Goal: Information Seeking & Learning: Check status

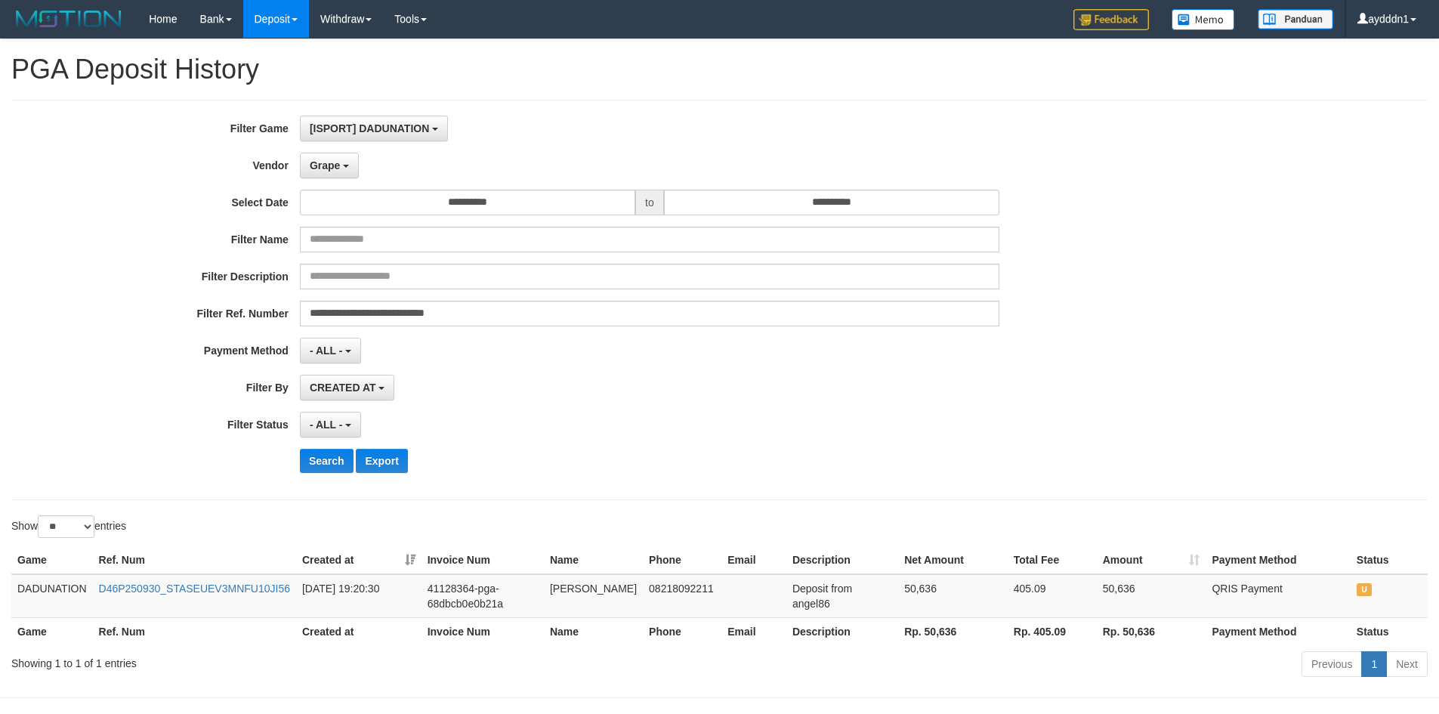
select select "**********"
select select "*"
select select "**"
click at [639, 100] on hr at bounding box center [719, 100] width 1417 height 1
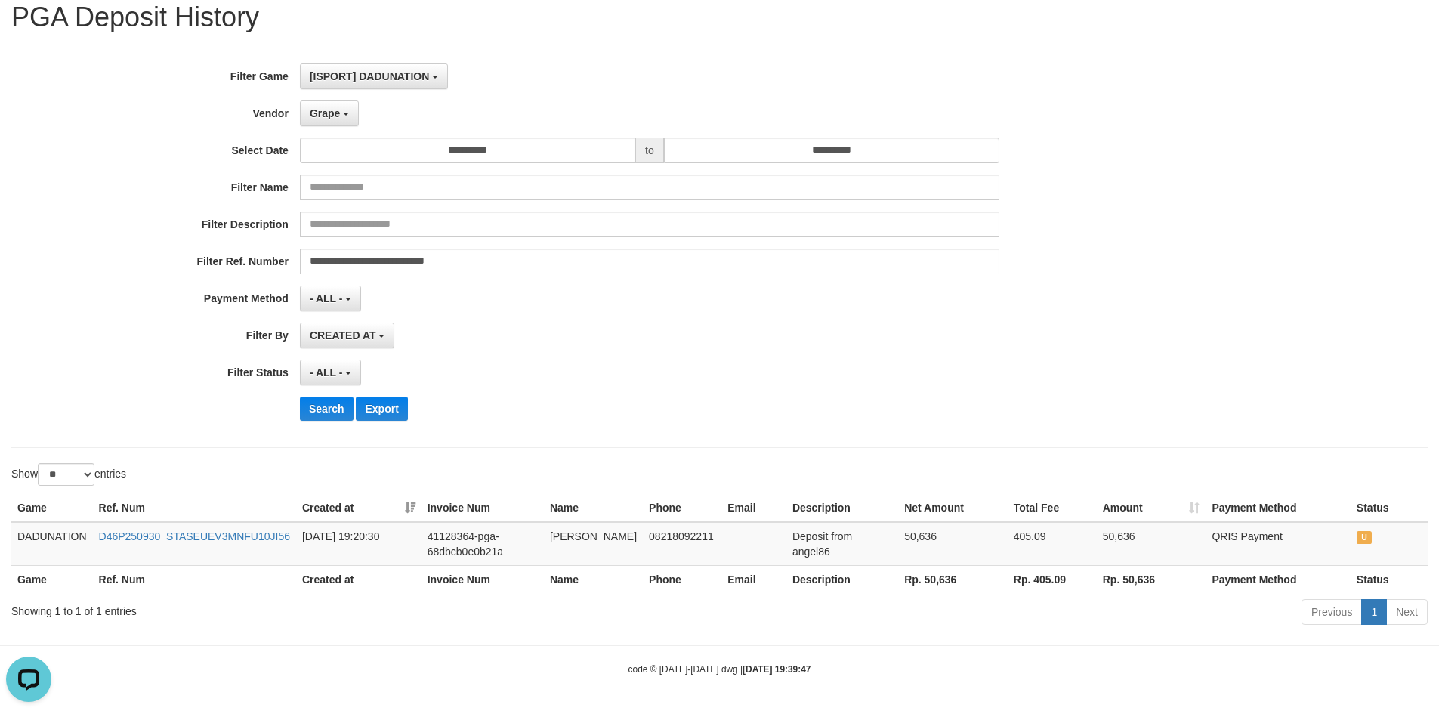
scroll to position [14, 0]
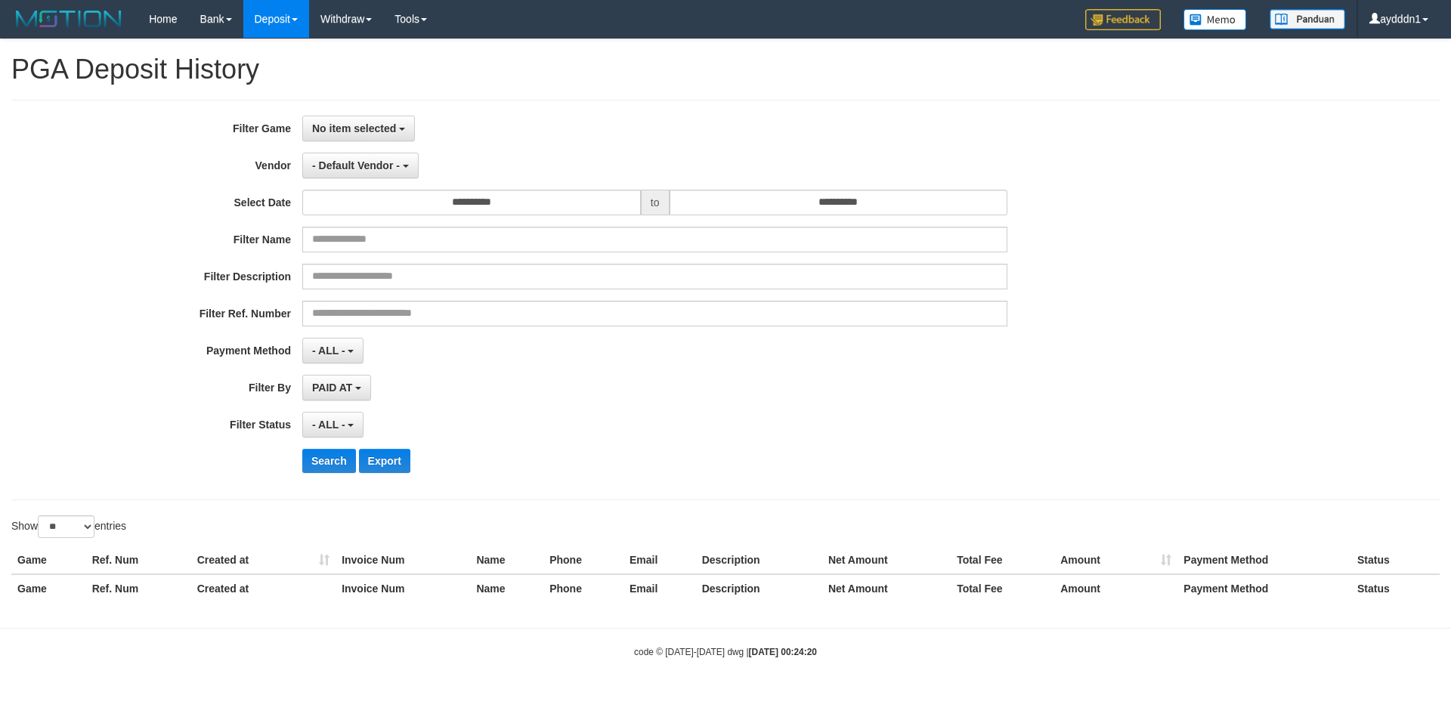
select select
select select "**"
click at [373, 138] on button "No item selected" at bounding box center [358, 129] width 113 height 26
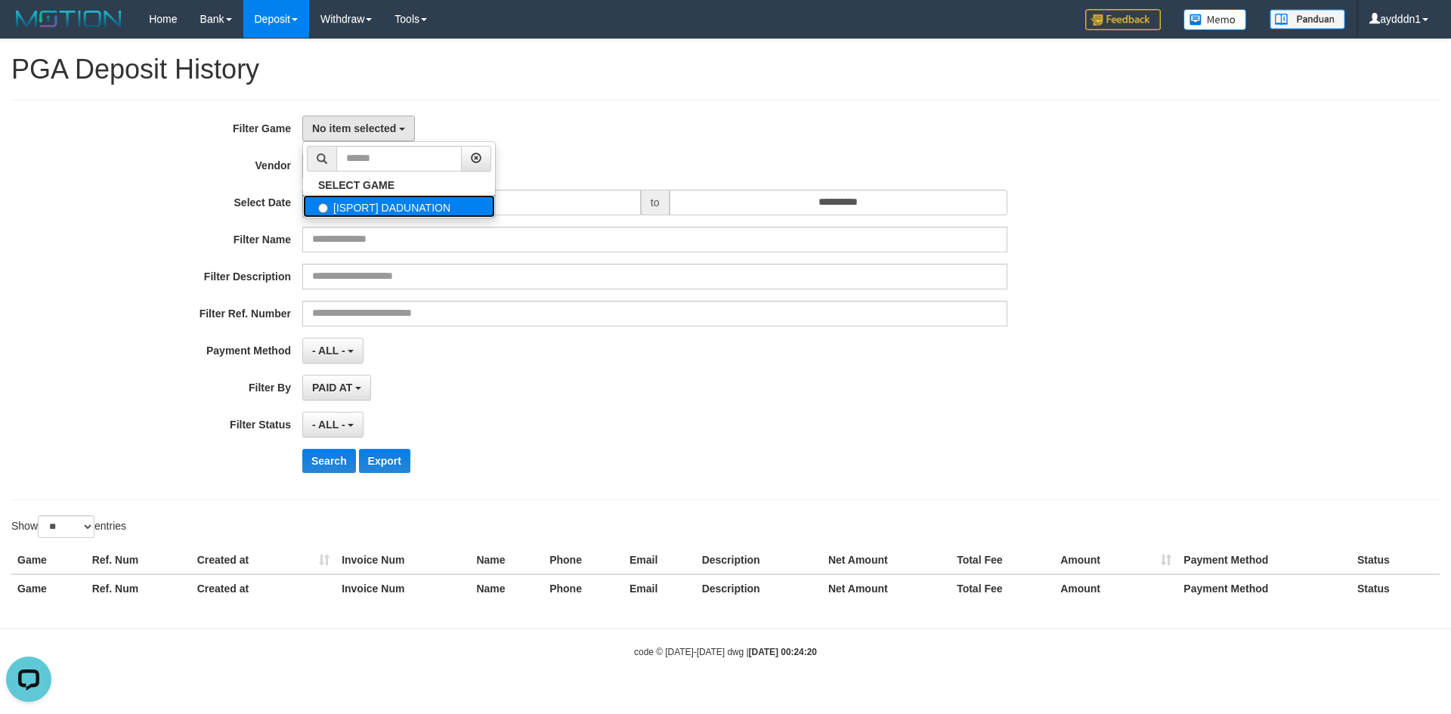
click at [363, 207] on label "[ISPORT] DADUNATION" at bounding box center [399, 206] width 192 height 23
select select "***"
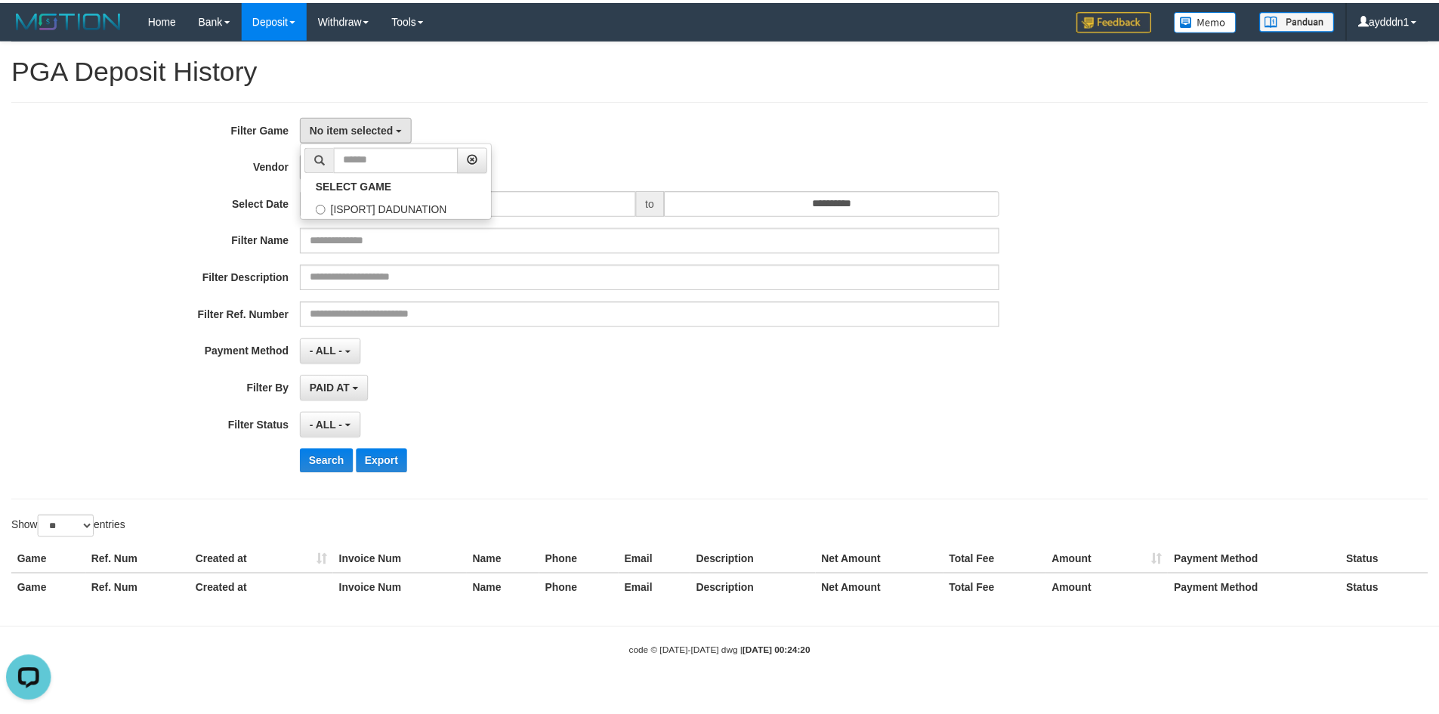
scroll to position [14, 0]
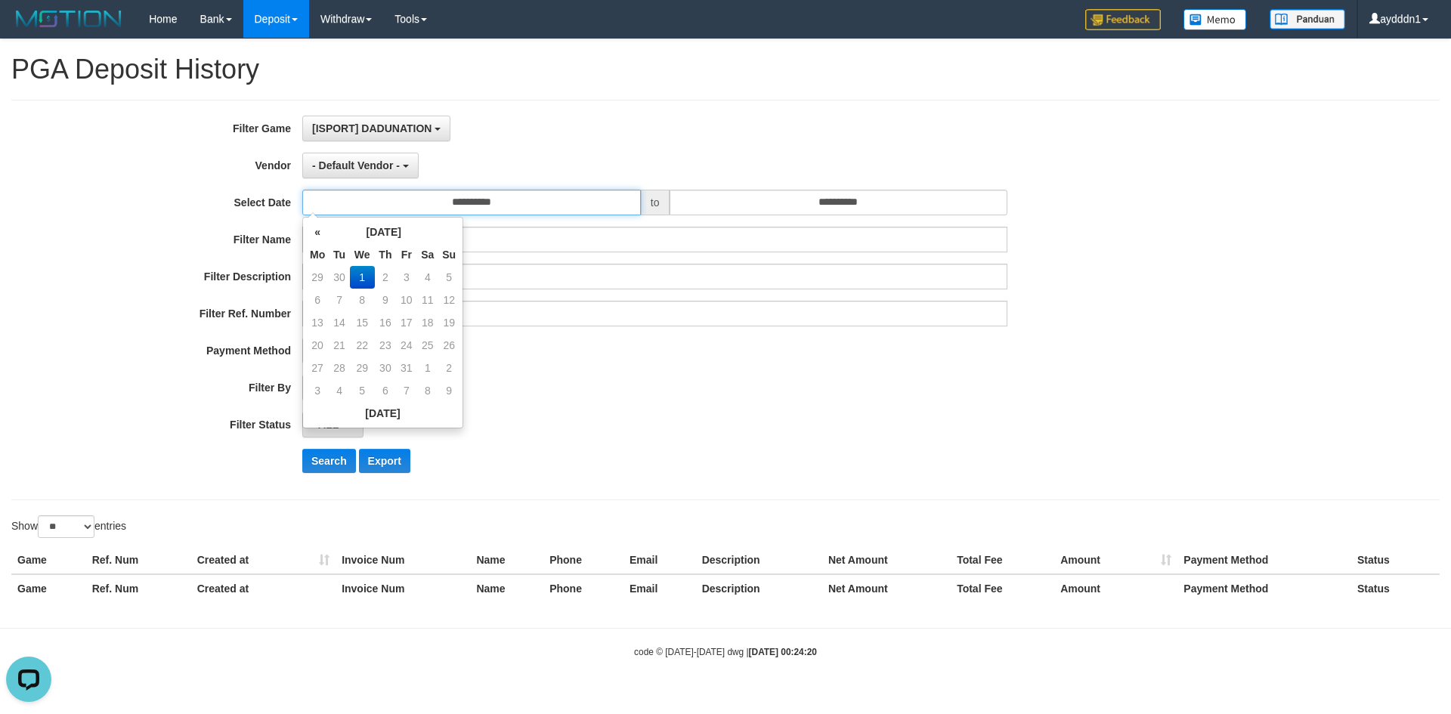
click at [473, 209] on input "**********" at bounding box center [471, 203] width 339 height 26
click at [344, 272] on td "30" at bounding box center [339, 277] width 21 height 23
type input "**********"
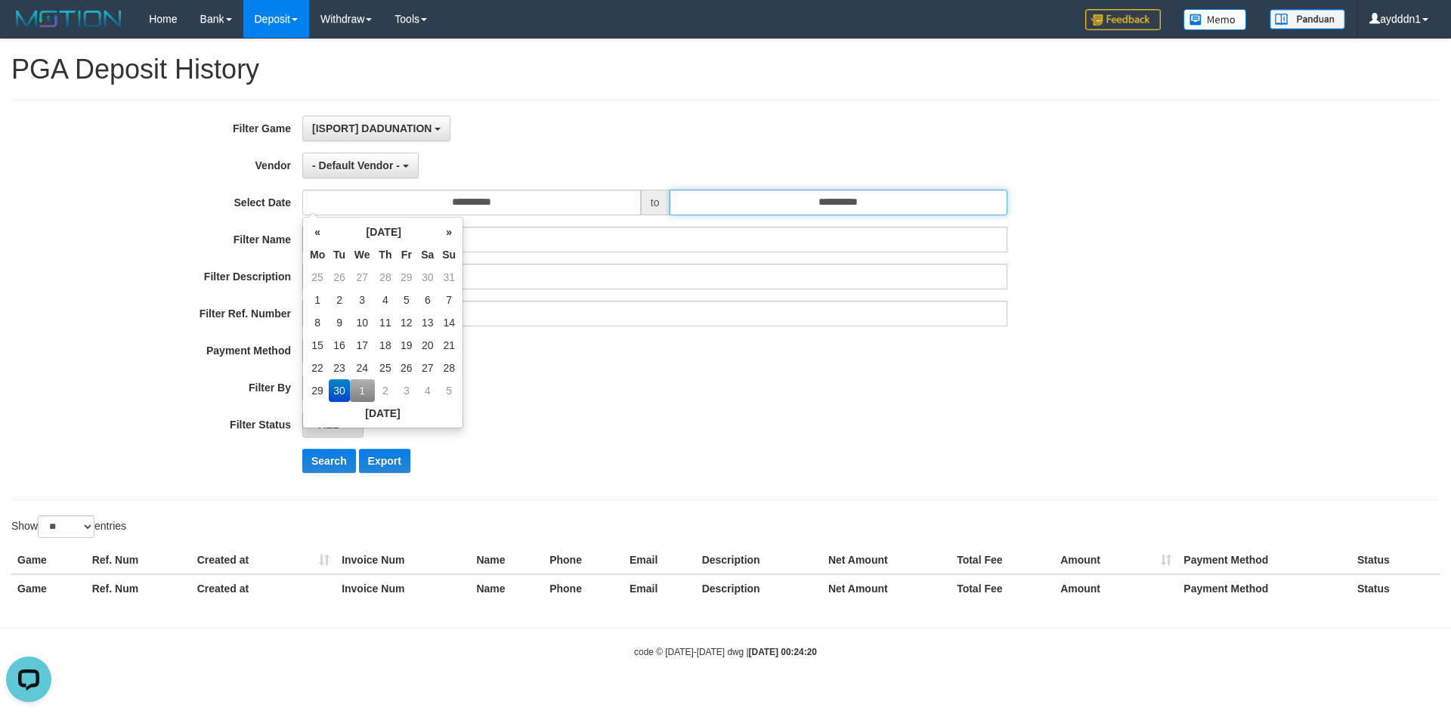
click at [913, 203] on input "**********" at bounding box center [838, 203] width 339 height 26
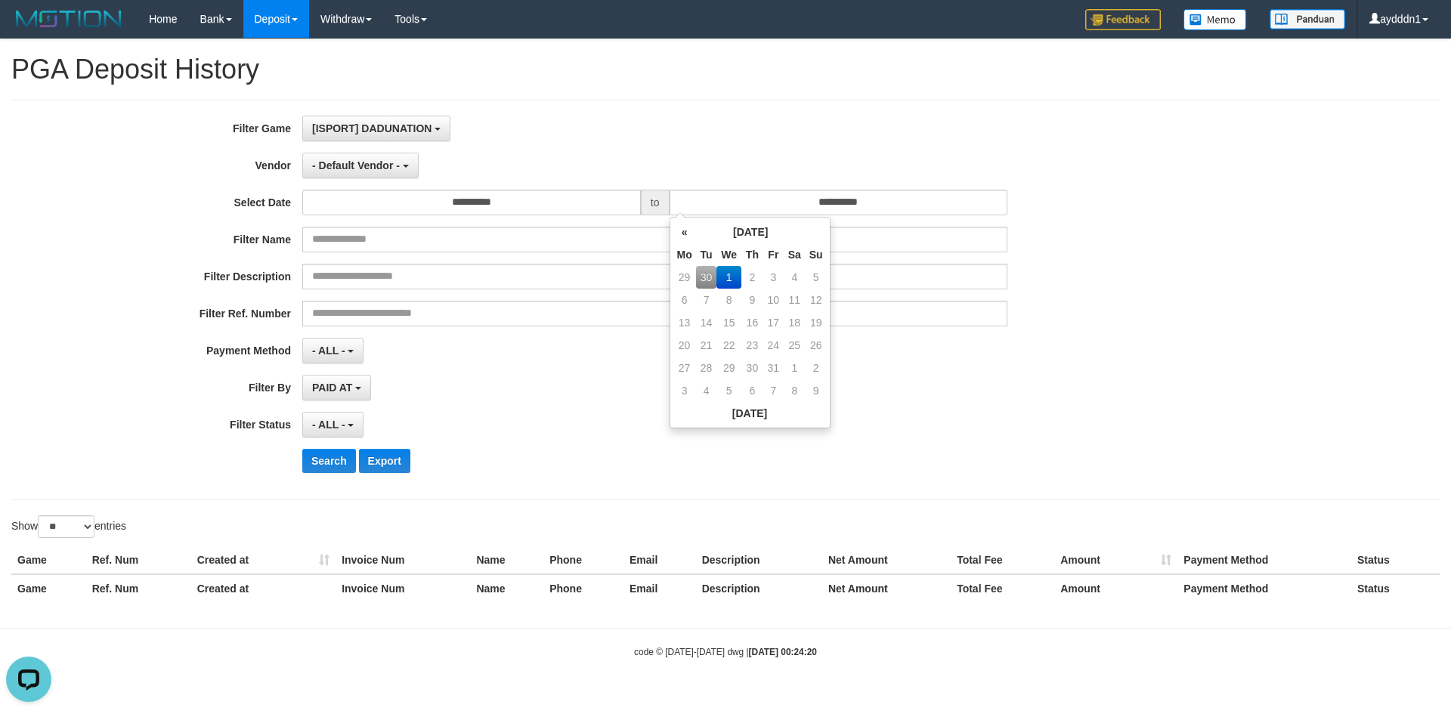
click at [705, 274] on td "30" at bounding box center [706, 277] width 21 height 23
type input "**********"
click at [379, 161] on span "- Default Vendor -" at bounding box center [356, 165] width 88 height 12
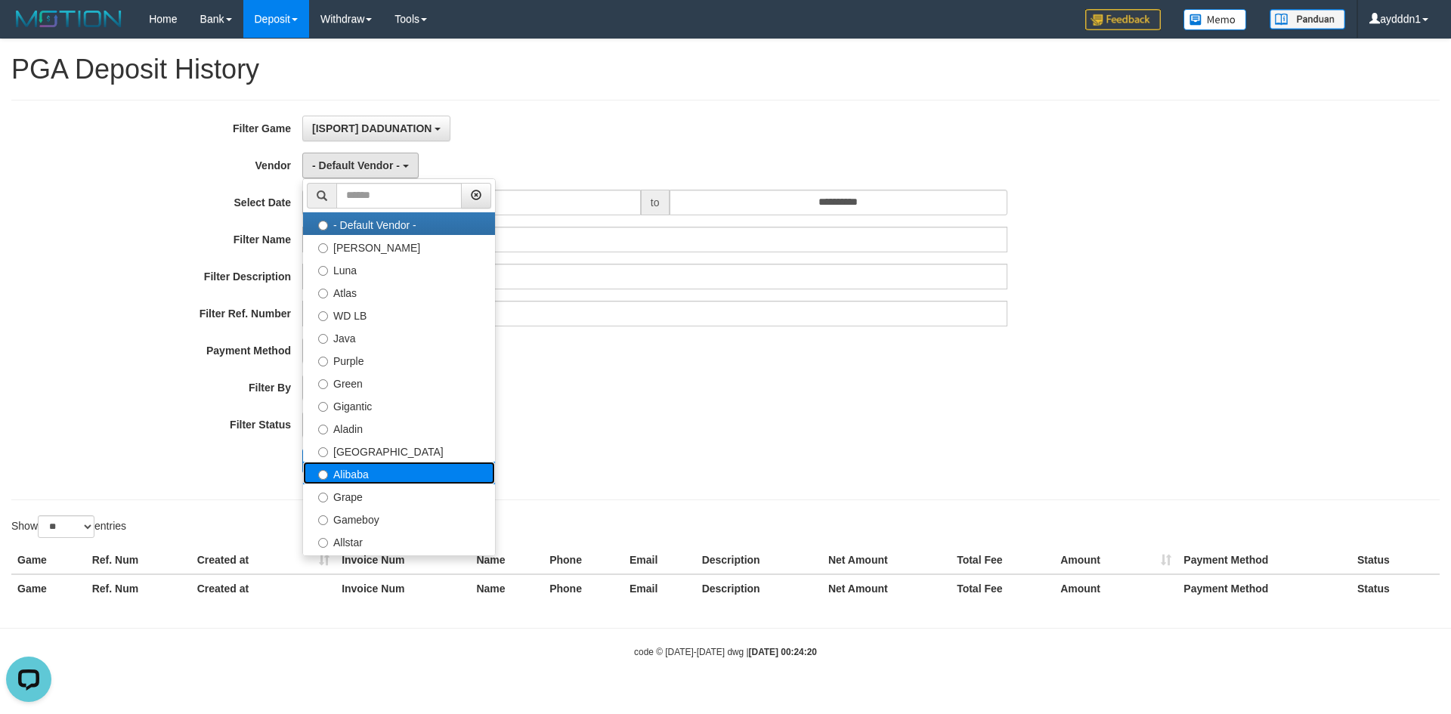
click at [361, 477] on label "Alibaba" at bounding box center [399, 473] width 192 height 23
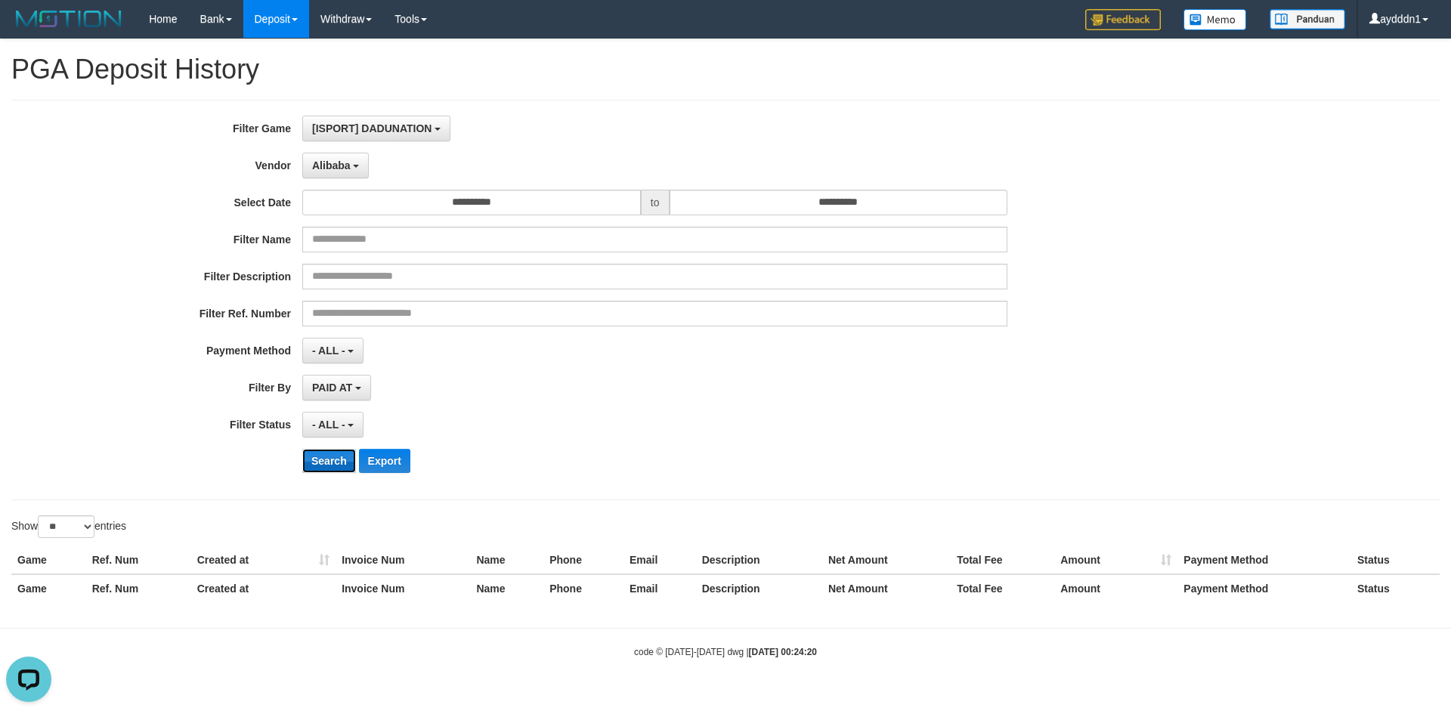
click at [341, 459] on button "Search" at bounding box center [329, 461] width 54 height 24
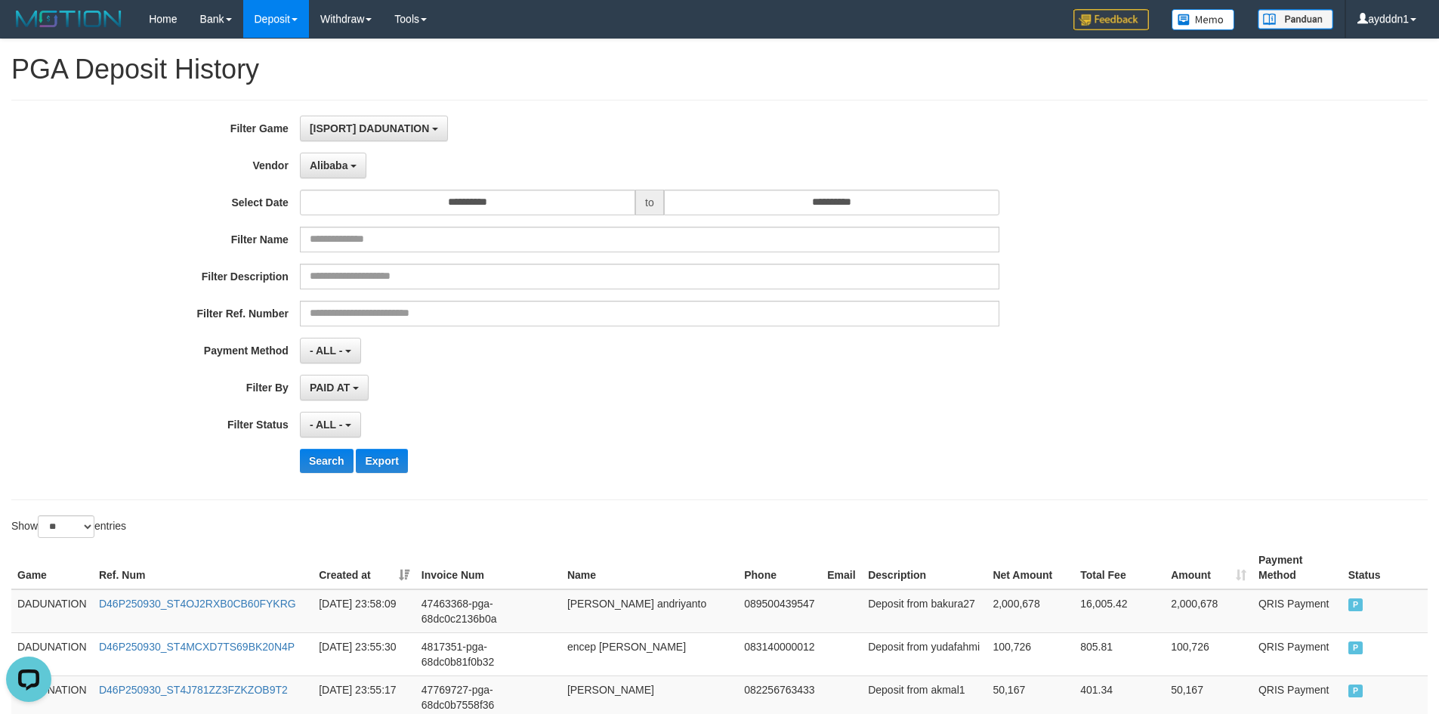
click at [643, 416] on div "- ALL - SELECT ALL - ALL - SELECT STATUS PENDING/UNPAID PAID CANCELED EXPIRED" at bounding box center [650, 425] width 700 height 26
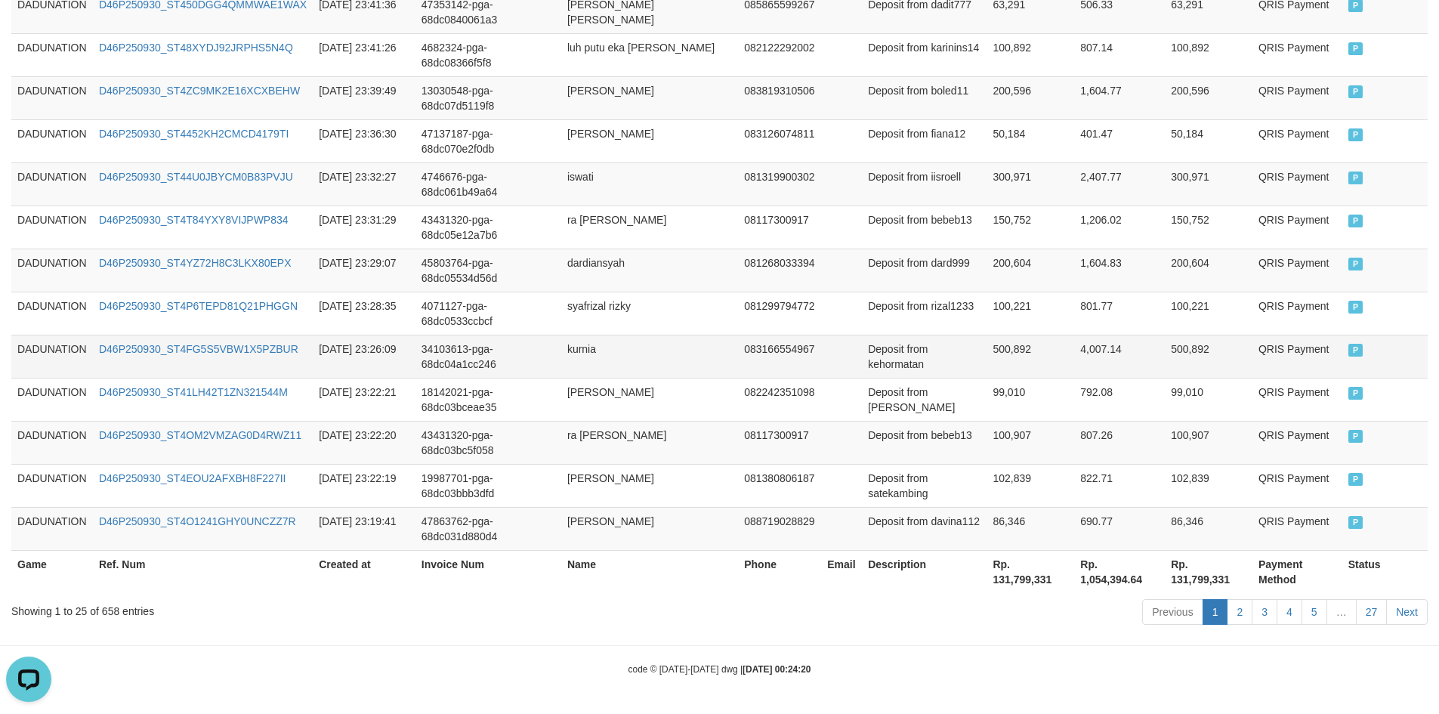
click at [542, 360] on td "34103613-pga-68dc04a1cc246" at bounding box center [489, 356] width 146 height 43
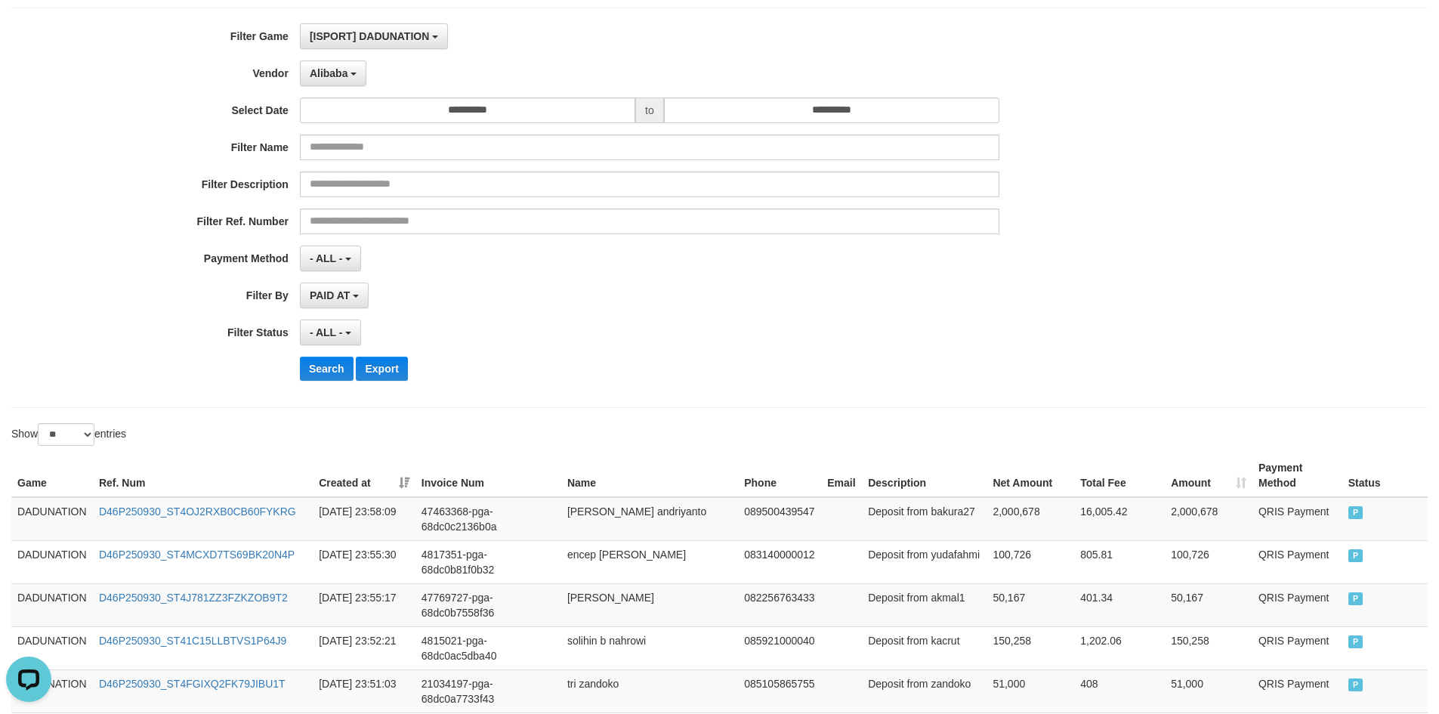
scroll to position [0, 0]
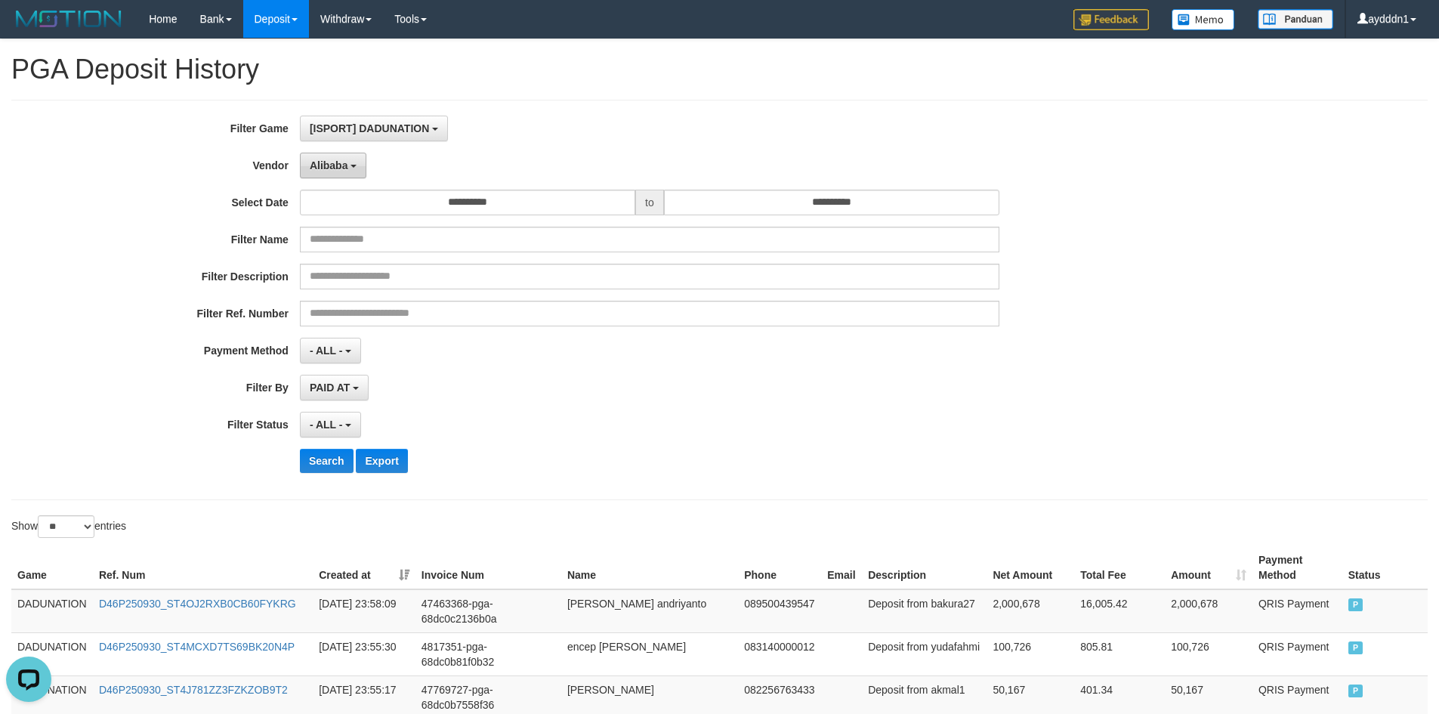
click at [350, 161] on button "Alibaba" at bounding box center [333, 166] width 66 height 26
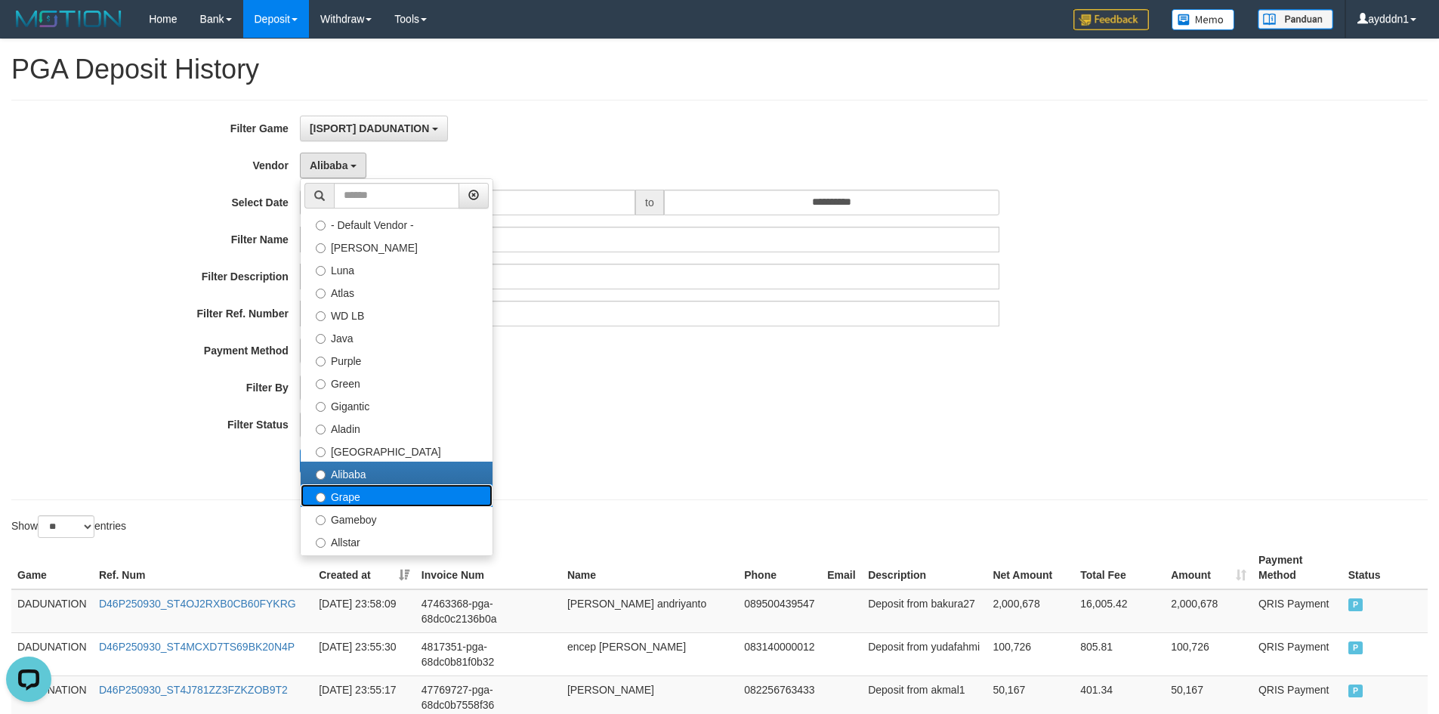
click at [365, 501] on label "Grape" at bounding box center [397, 495] width 192 height 23
select select "**********"
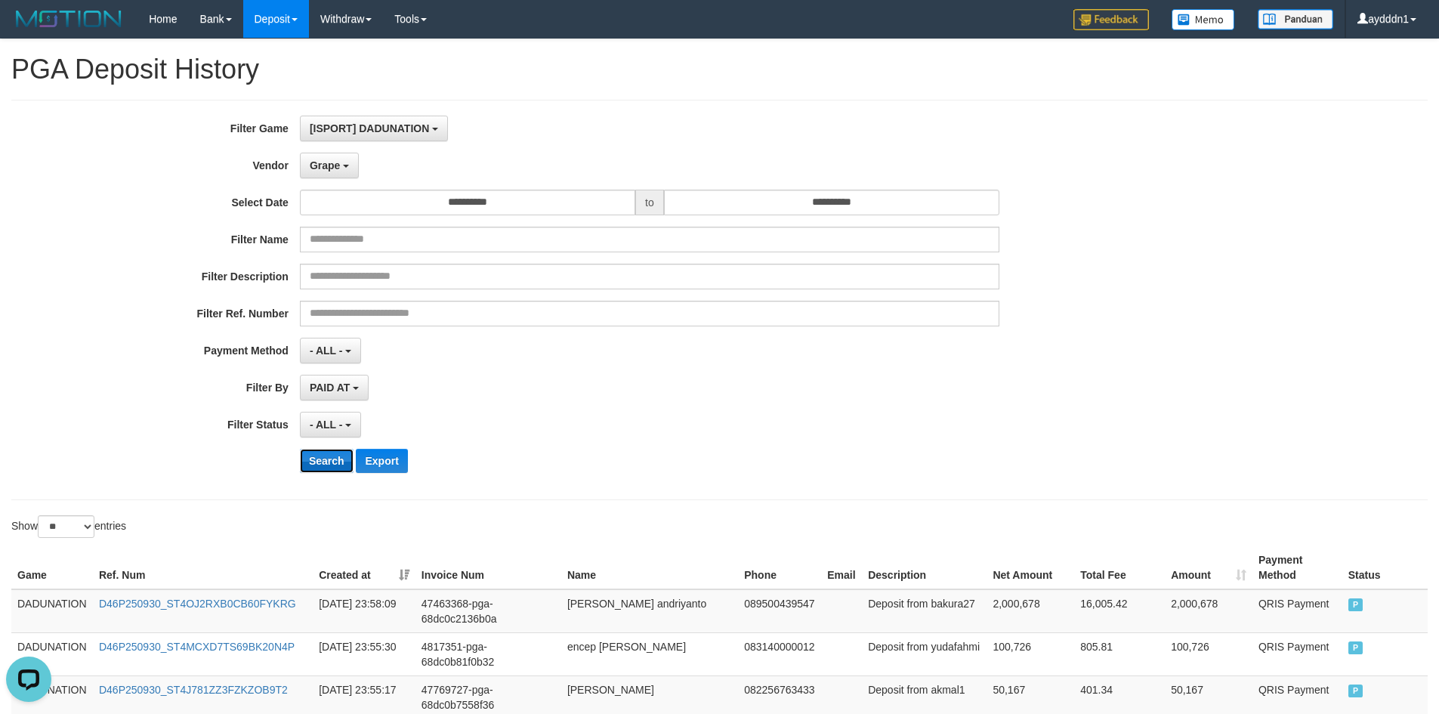
click at [339, 461] on button "Search" at bounding box center [327, 461] width 54 height 24
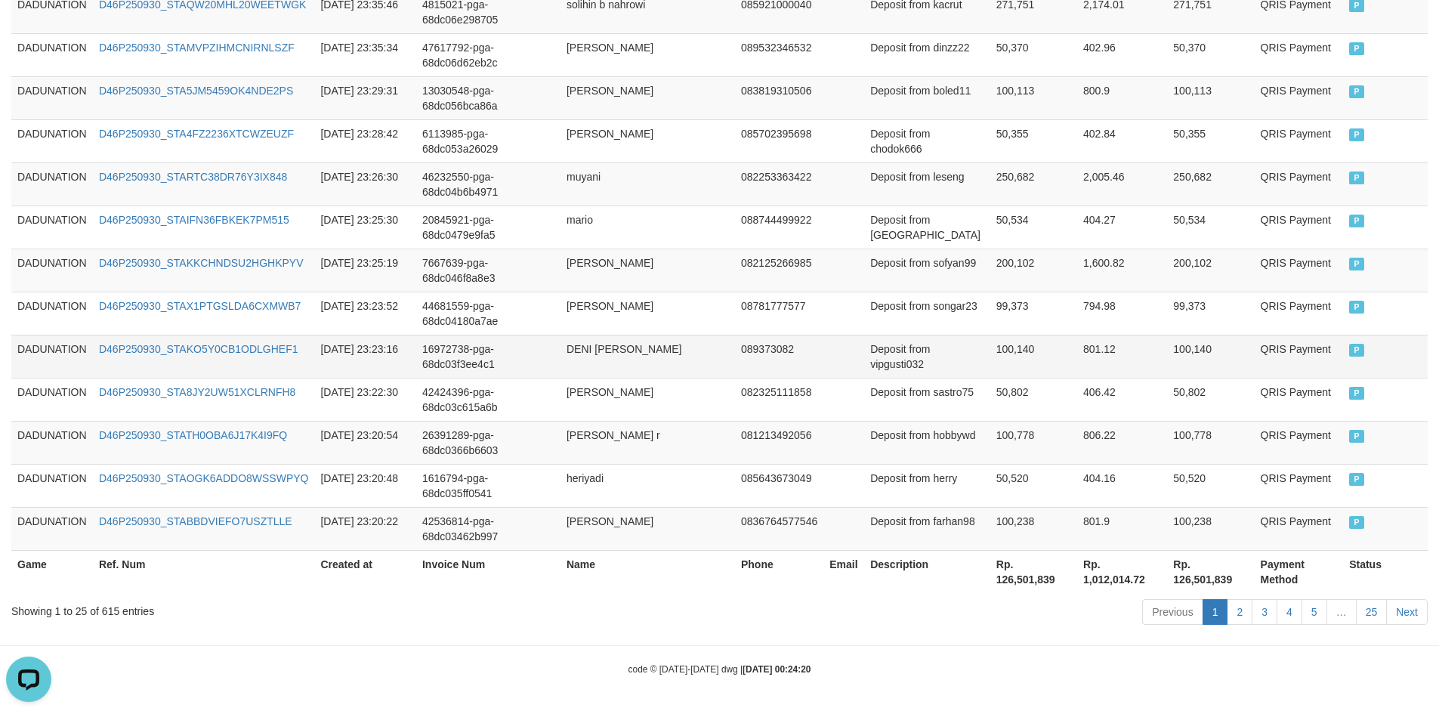
click at [622, 356] on td "DENI [PERSON_NAME]" at bounding box center [648, 356] width 175 height 43
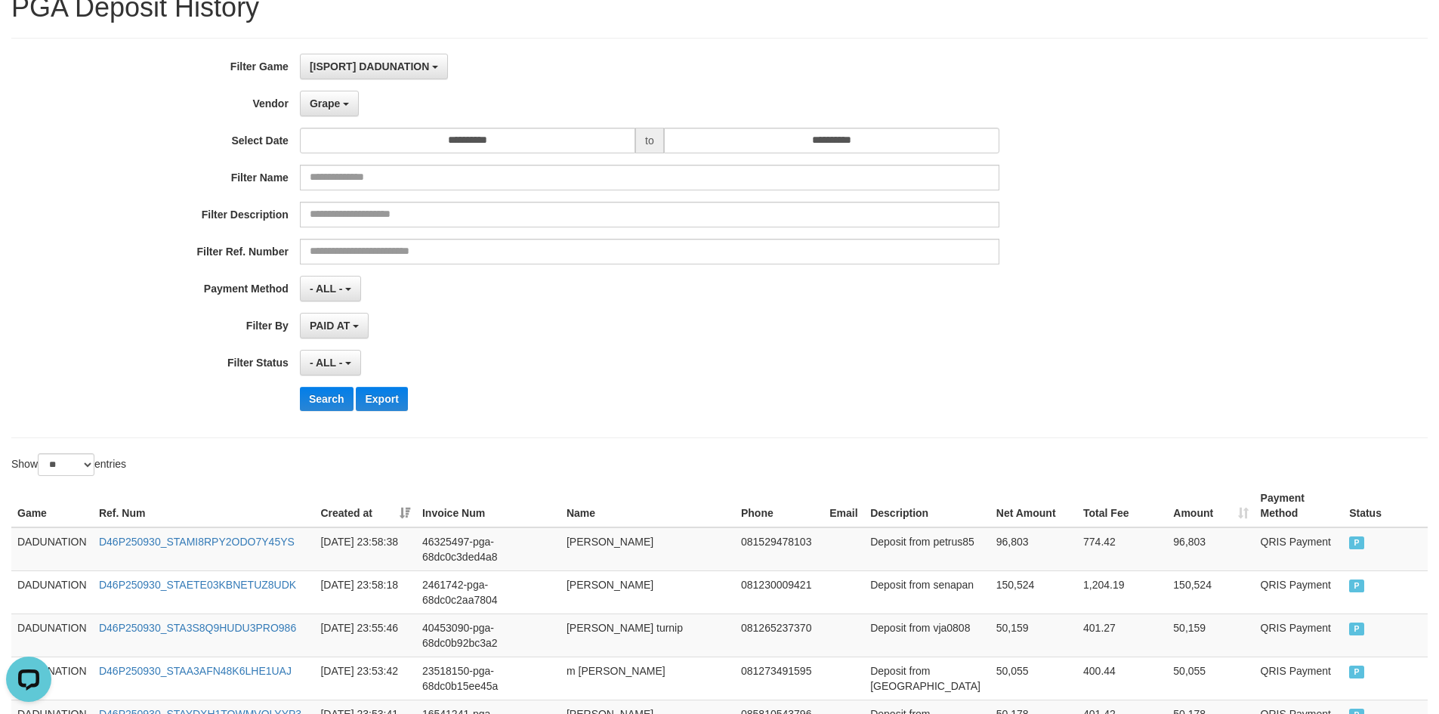
scroll to position [0, 0]
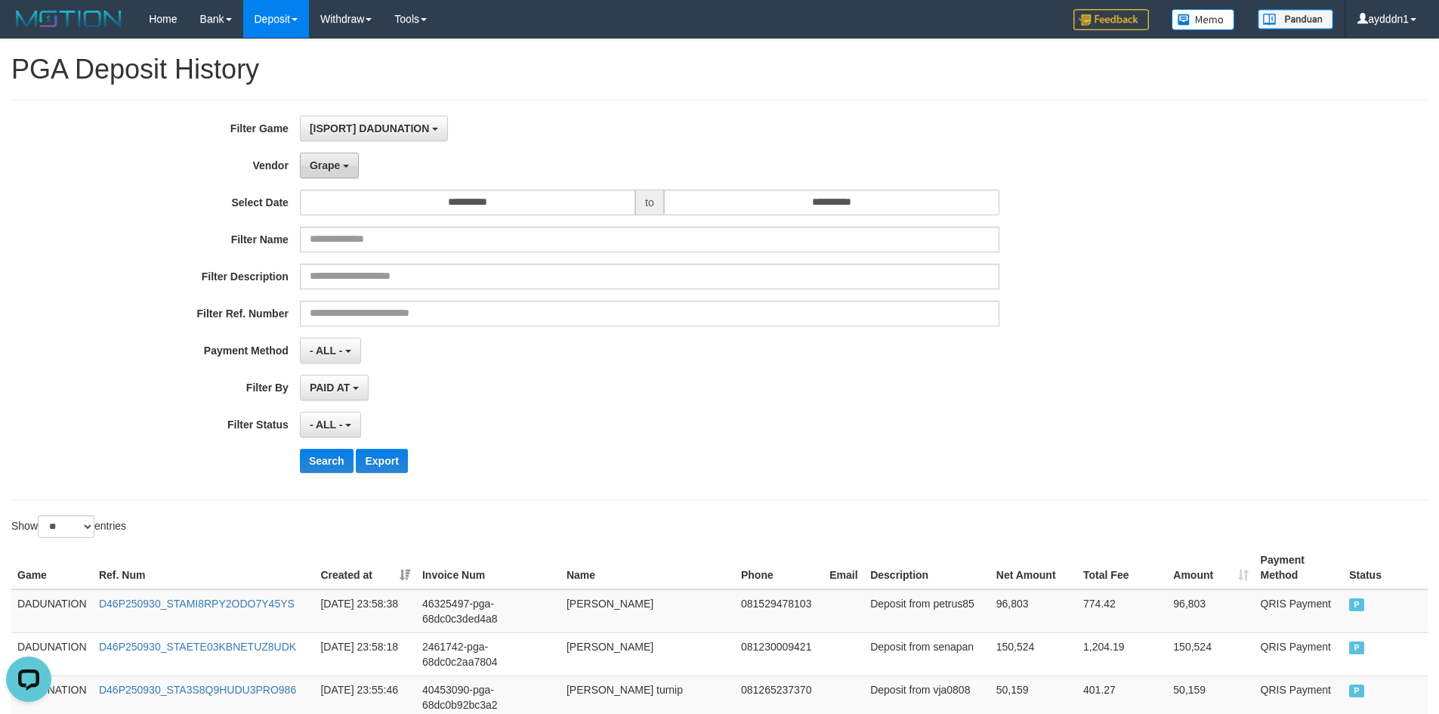
click at [333, 159] on span "Grape" at bounding box center [325, 165] width 30 height 12
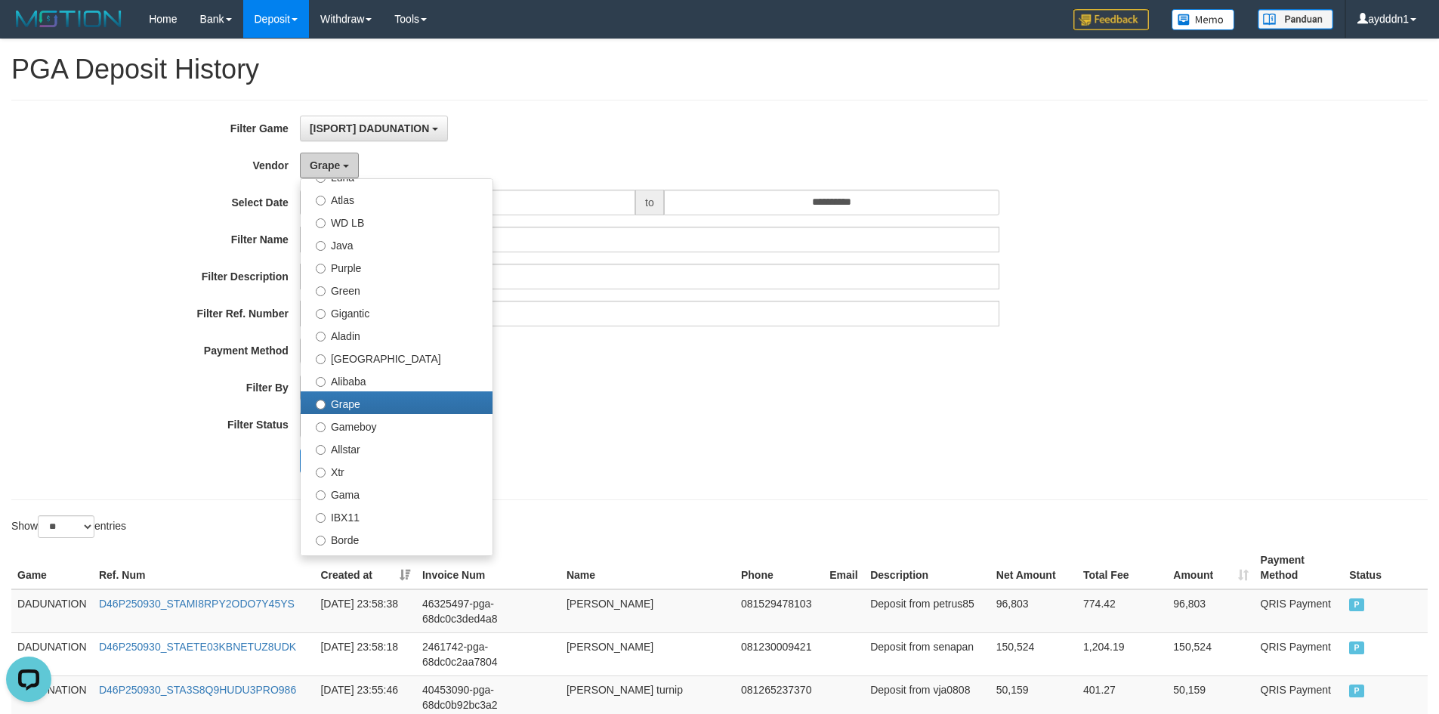
scroll to position [302, 0]
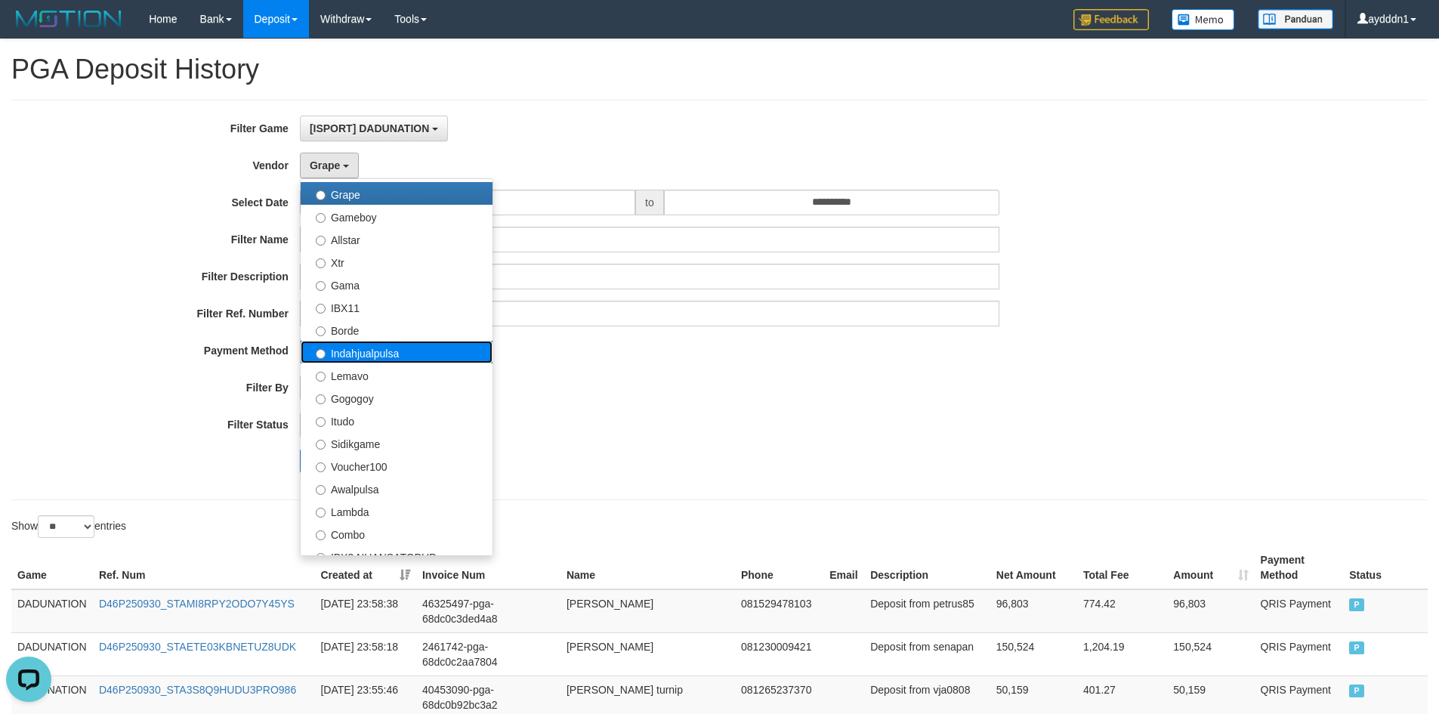
click at [379, 350] on label "Indahjualpulsa" at bounding box center [397, 352] width 192 height 23
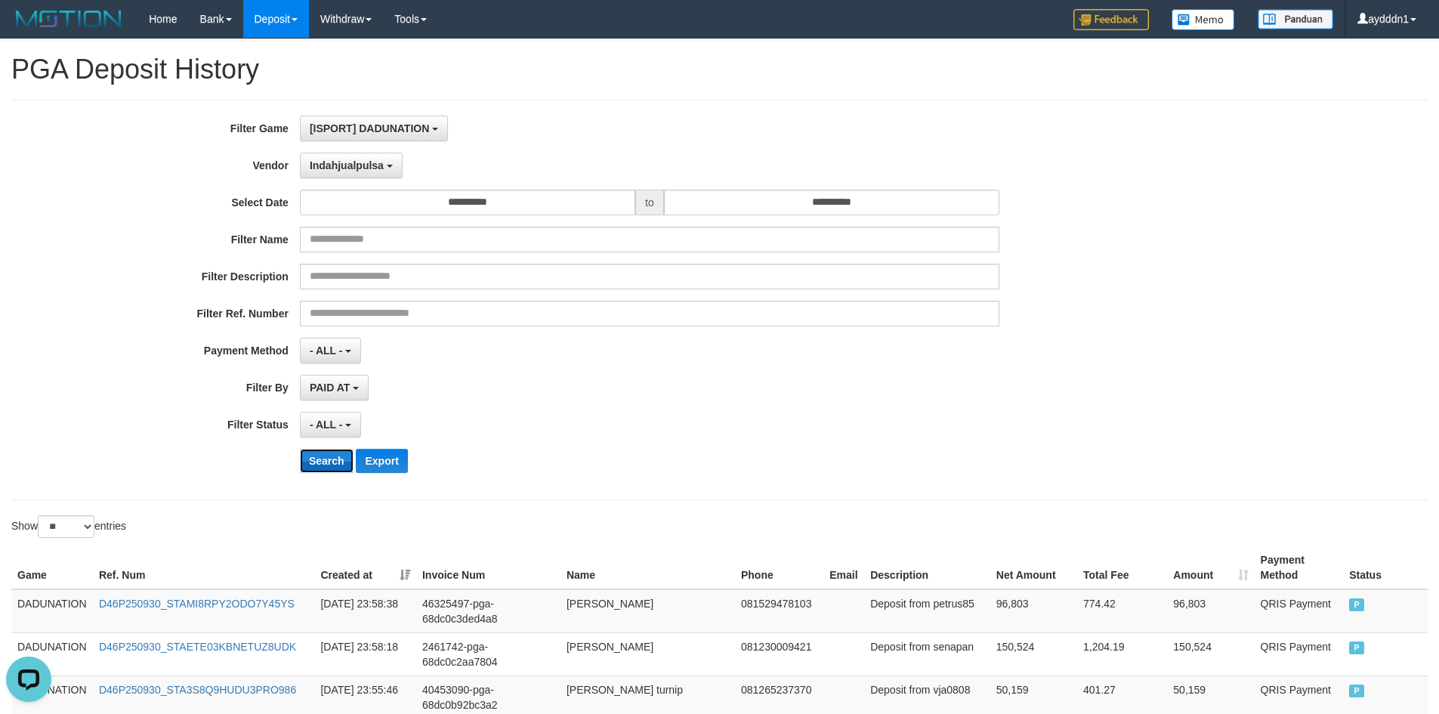
click at [332, 466] on button "Search" at bounding box center [327, 461] width 54 height 24
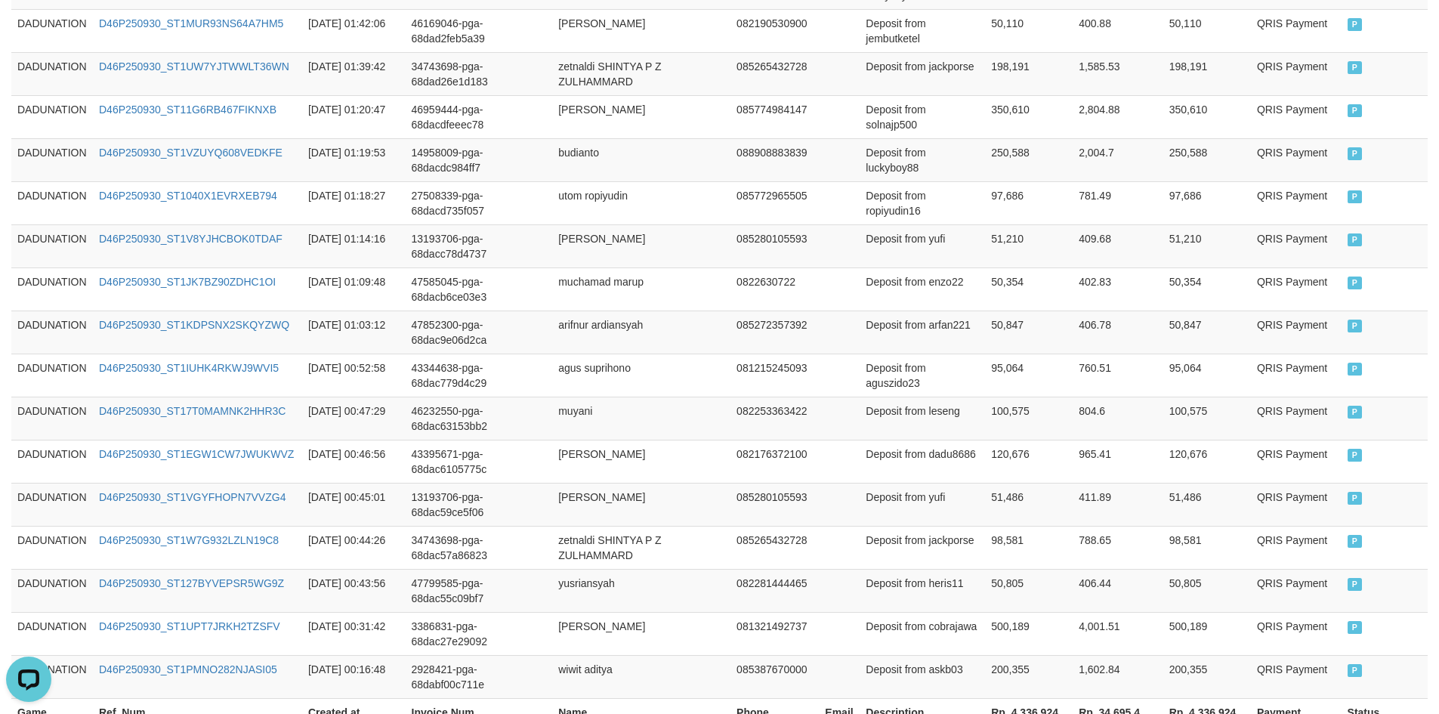
scroll to position [1116, 0]
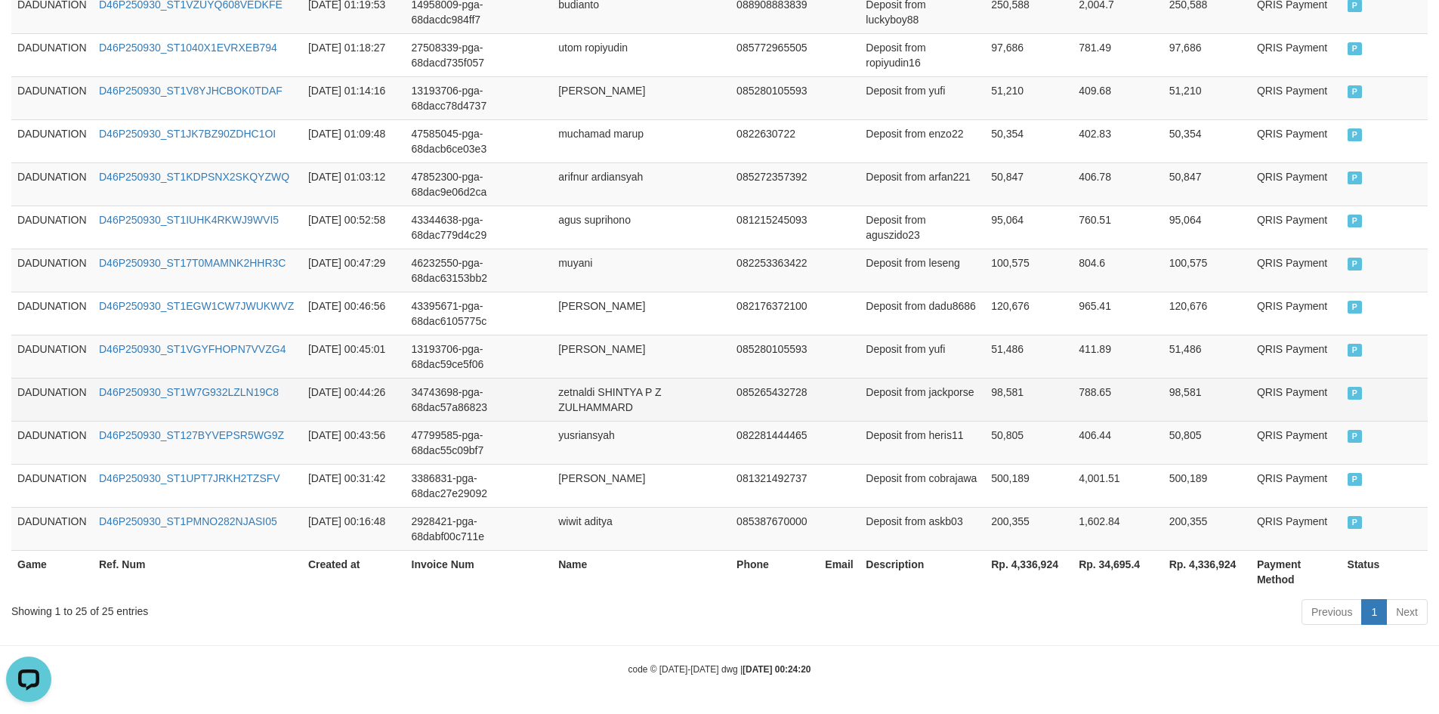
click at [536, 397] on td "34743698-pga-68dac57a86823" at bounding box center [479, 399] width 147 height 43
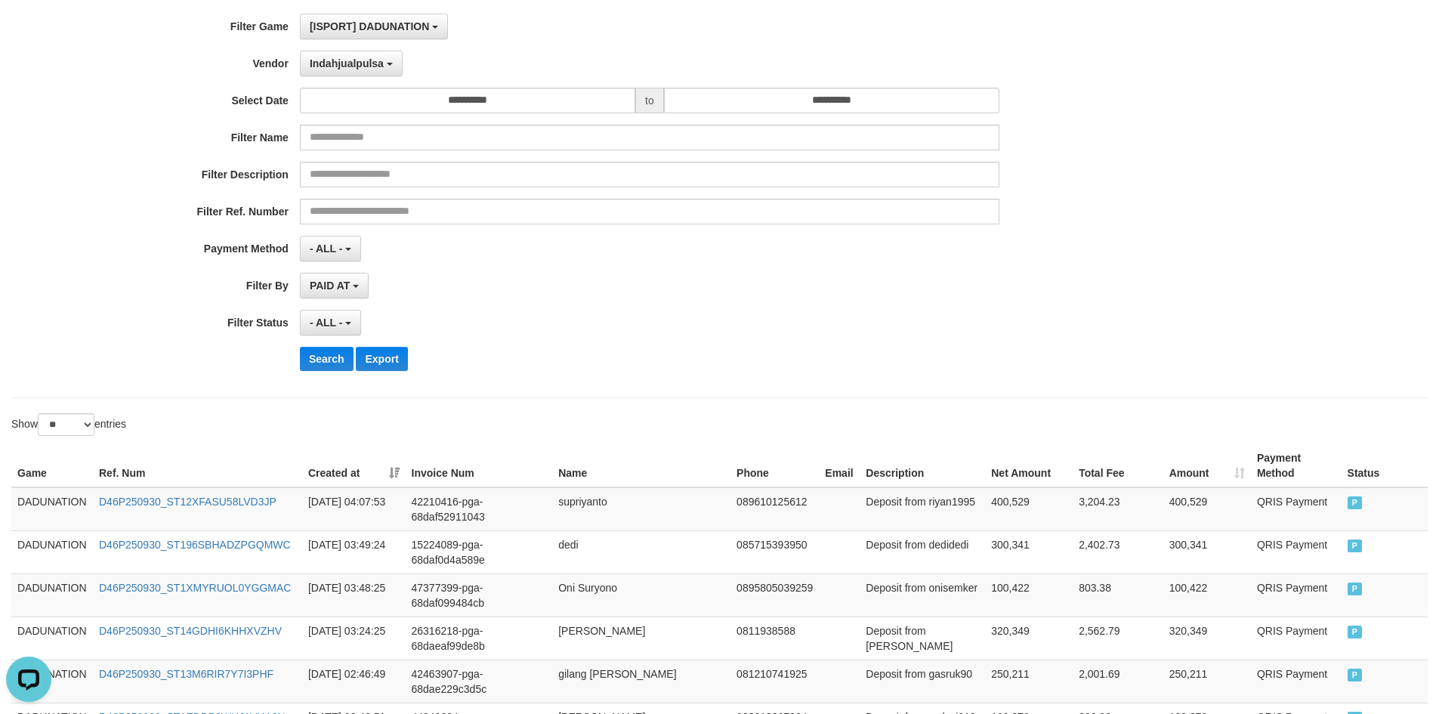
scroll to position [0, 0]
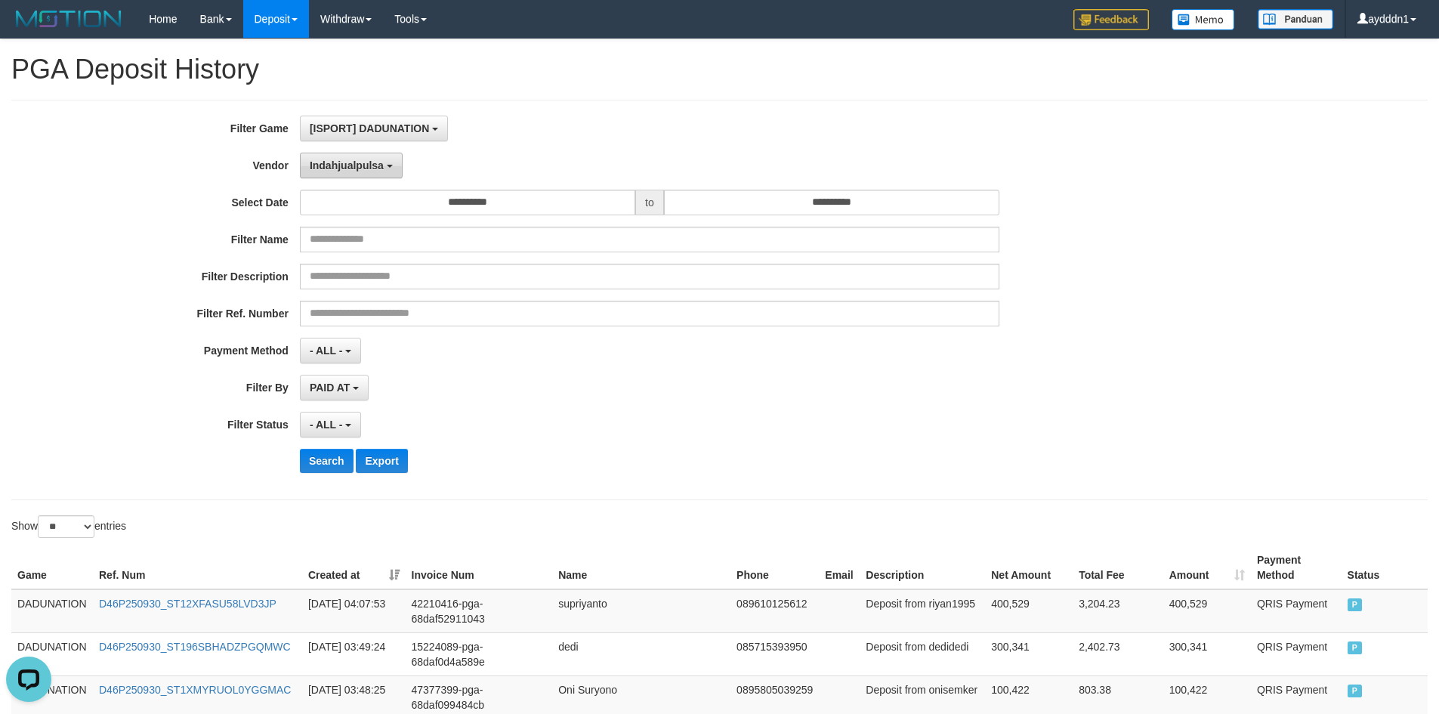
click at [348, 172] on button "Indahjualpulsa" at bounding box center [351, 166] width 103 height 26
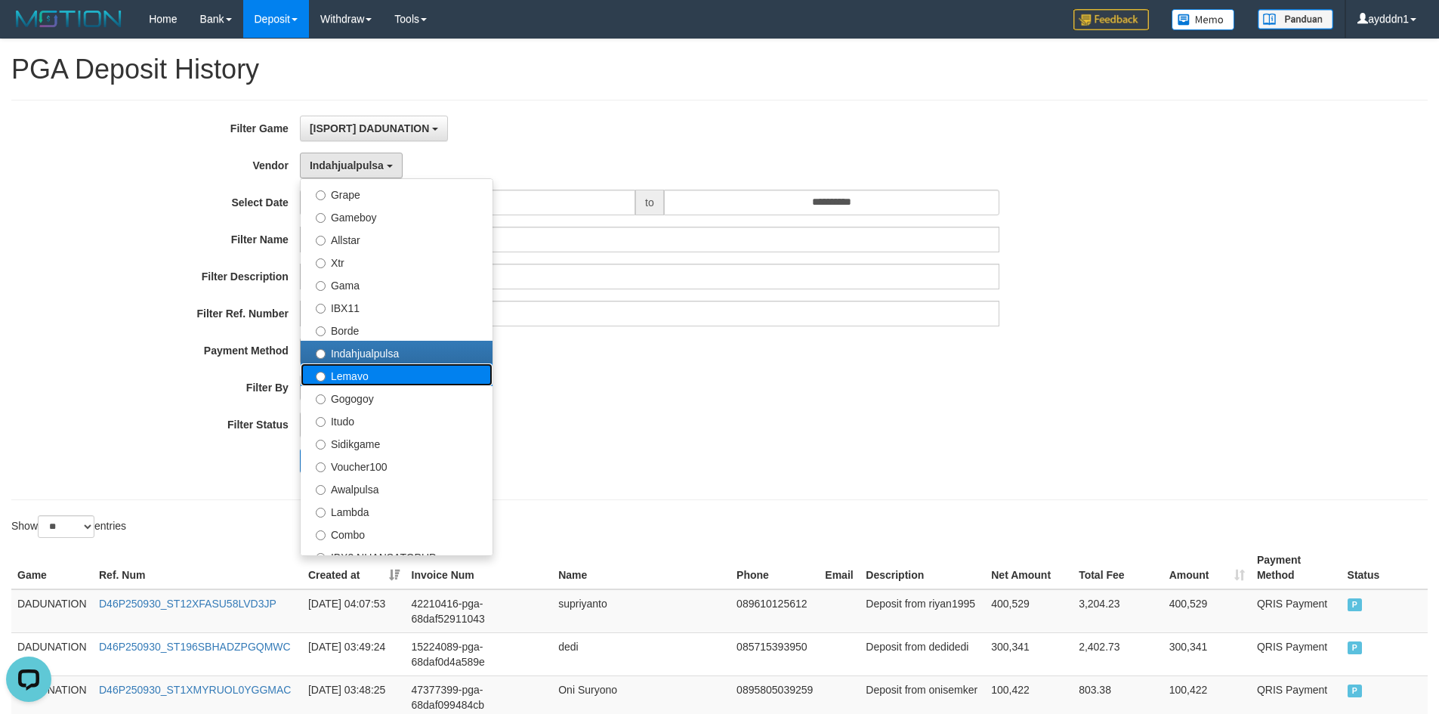
click at [353, 380] on label "Lemavo" at bounding box center [397, 374] width 192 height 23
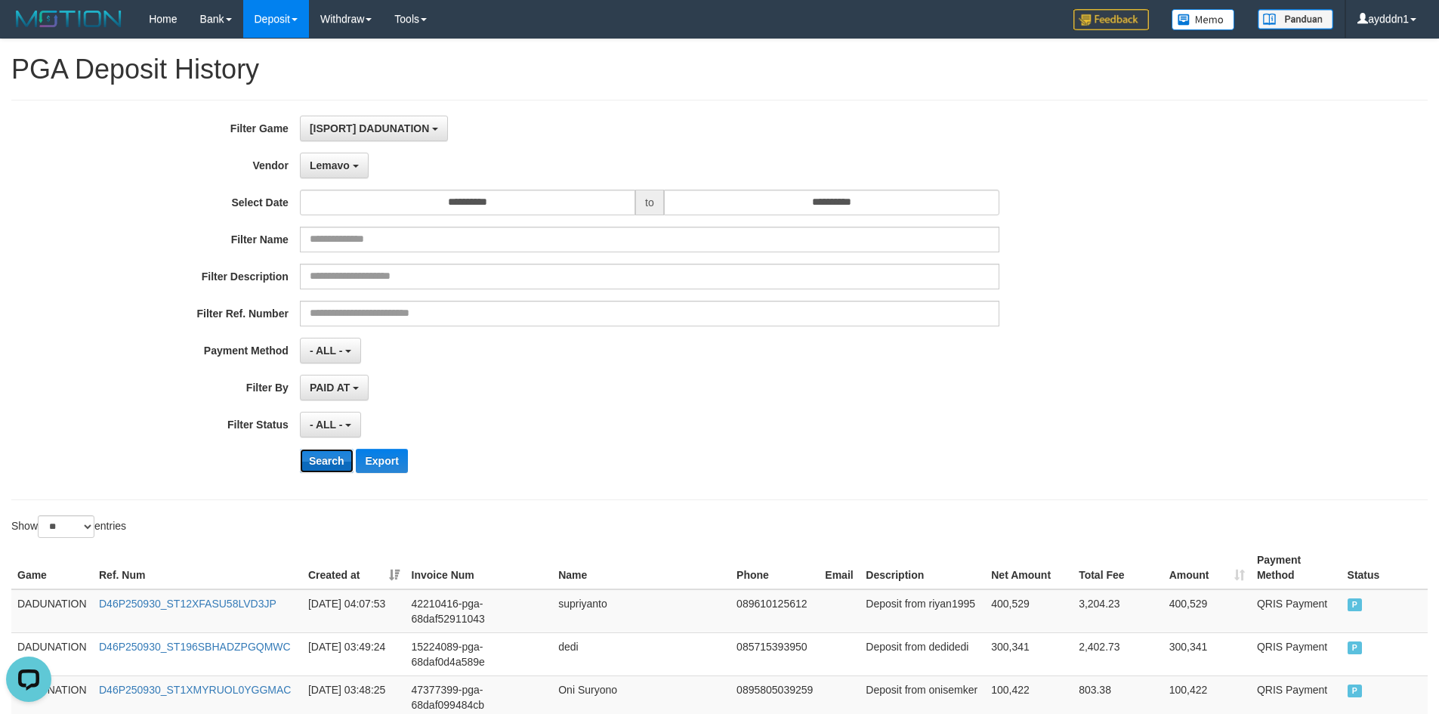
click at [338, 460] on button "Search" at bounding box center [327, 461] width 54 height 24
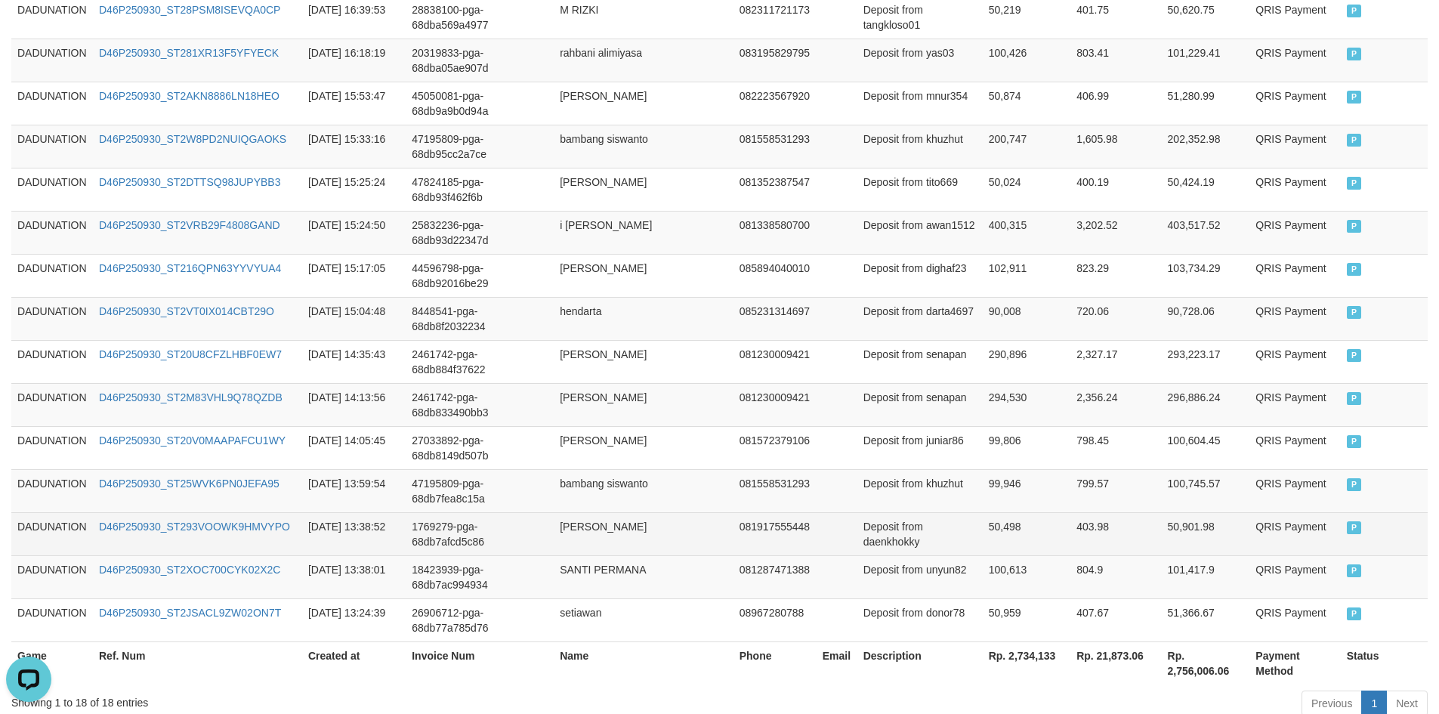
scroll to position [815, 0]
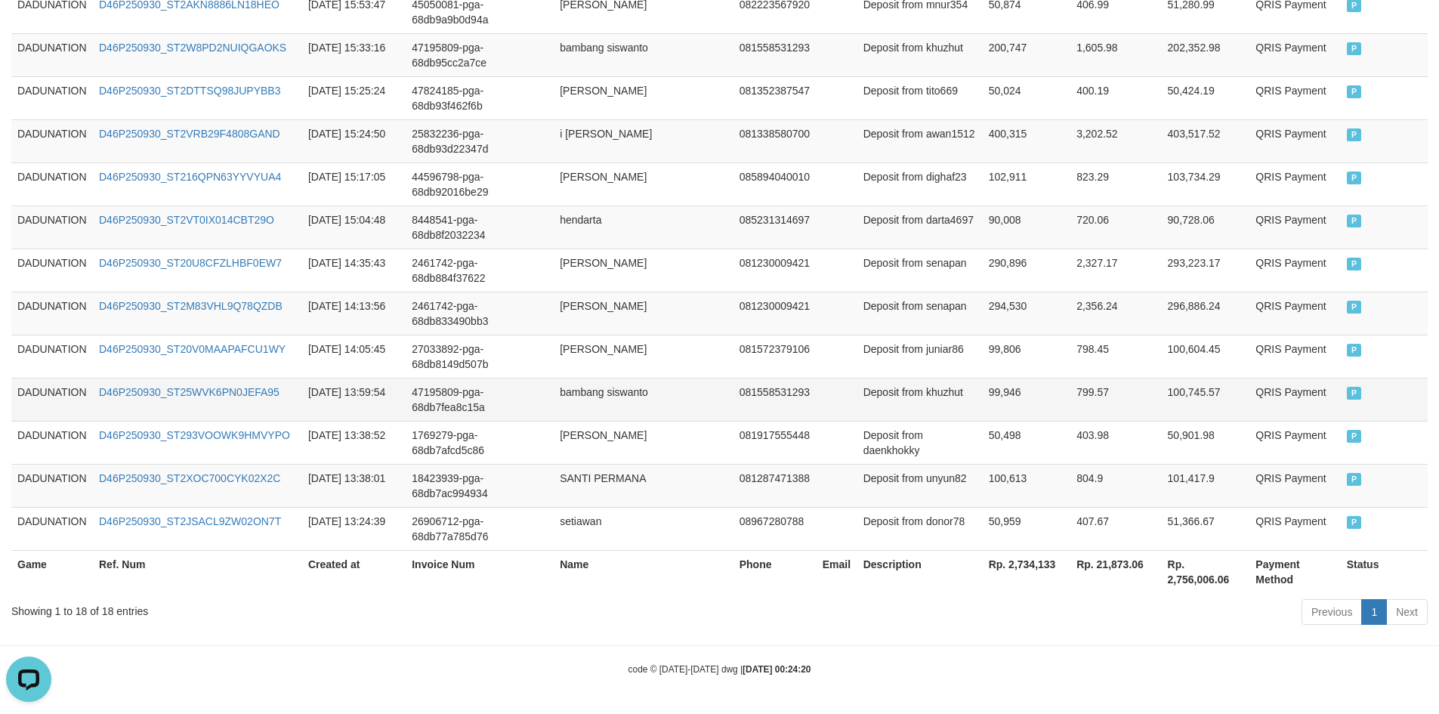
click at [507, 378] on td "47195809-pga-68db7fea8c15a" at bounding box center [480, 399] width 148 height 43
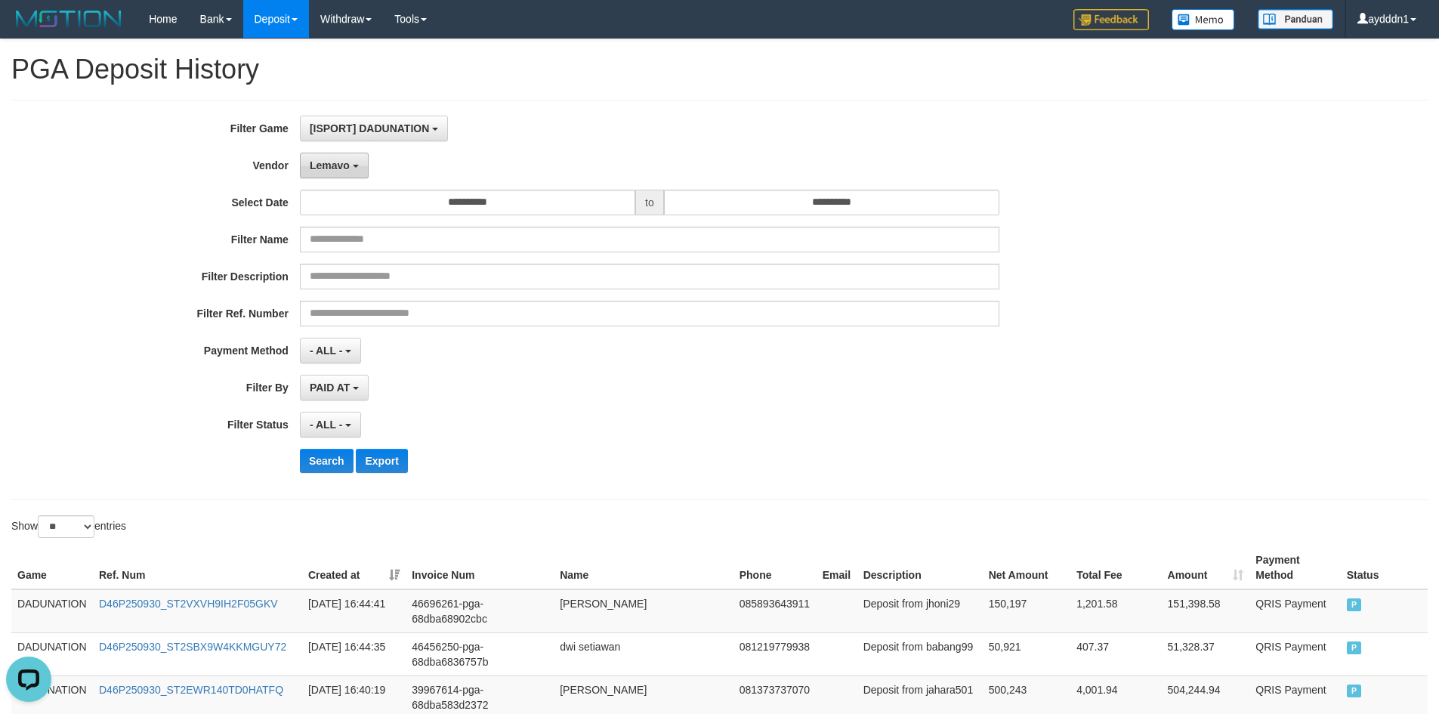
click at [338, 178] on button "Lemavo" at bounding box center [334, 166] width 69 height 26
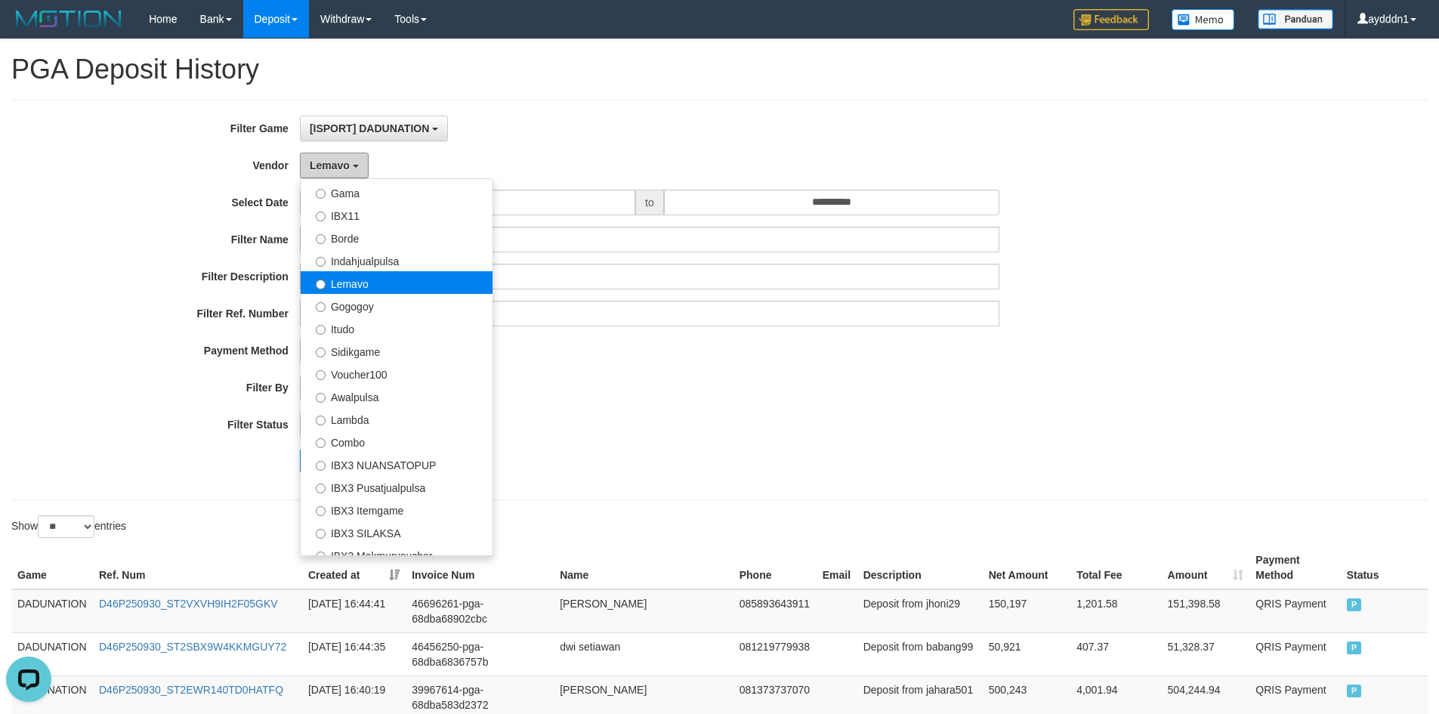
scroll to position [564, 0]
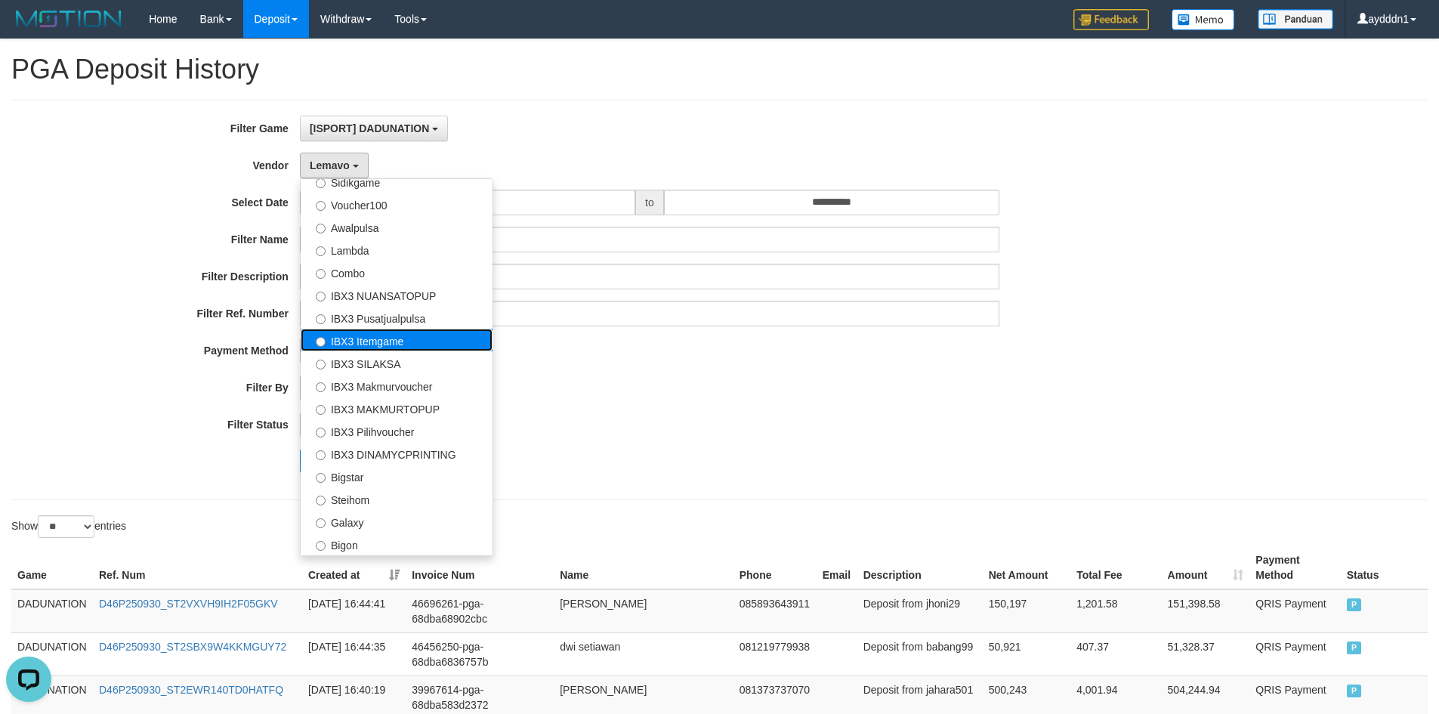
click at [374, 339] on label "IBX3 Itemgame" at bounding box center [397, 340] width 192 height 23
select select "**********"
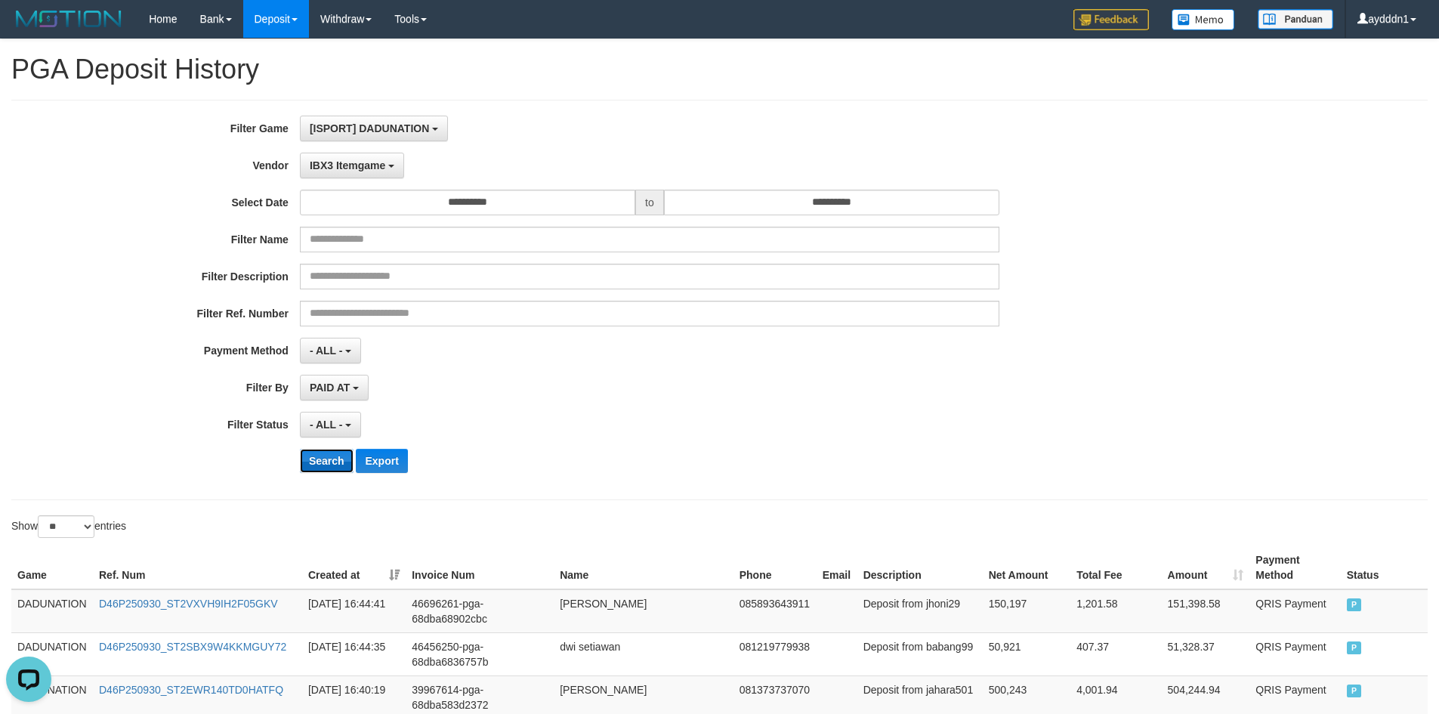
click at [326, 458] on button "Search" at bounding box center [327, 461] width 54 height 24
click at [649, 377] on div "PAID AT PAID AT CREATED AT" at bounding box center [650, 388] width 700 height 26
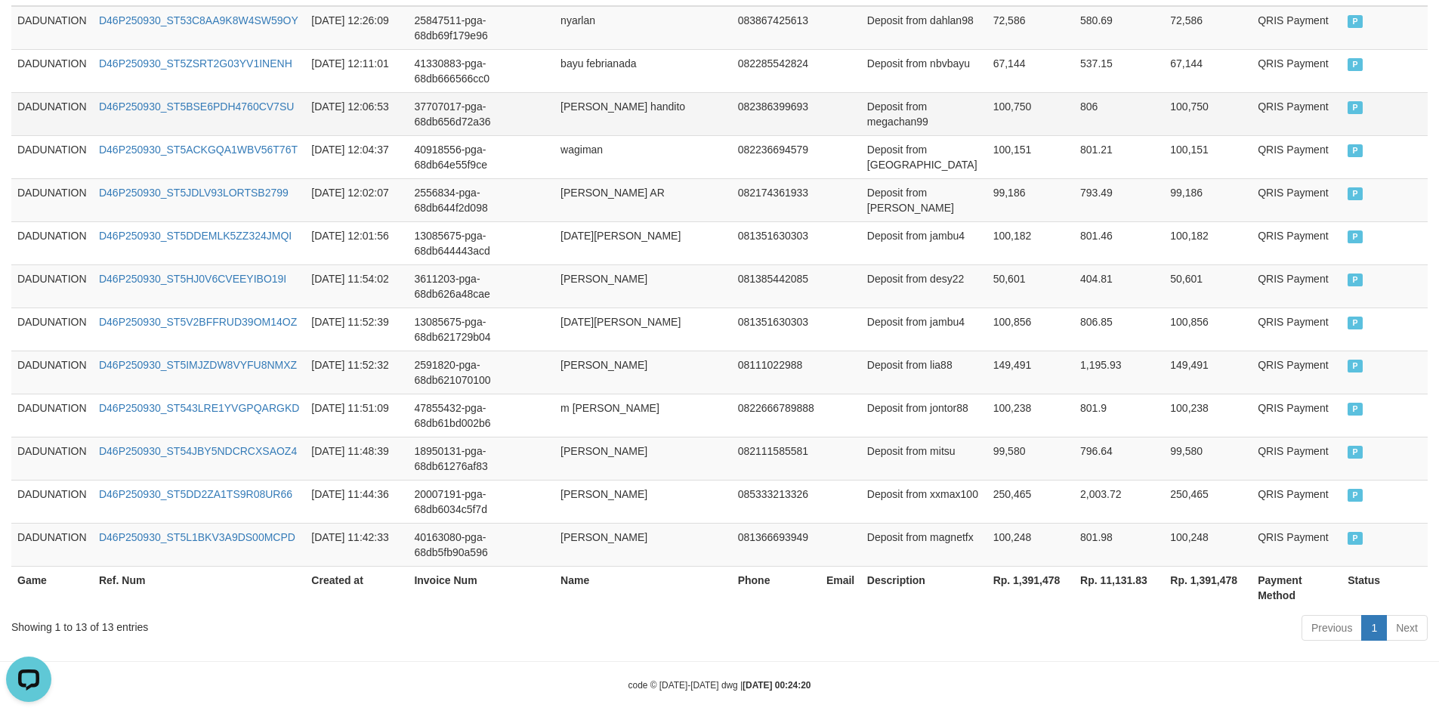
scroll to position [599, 0]
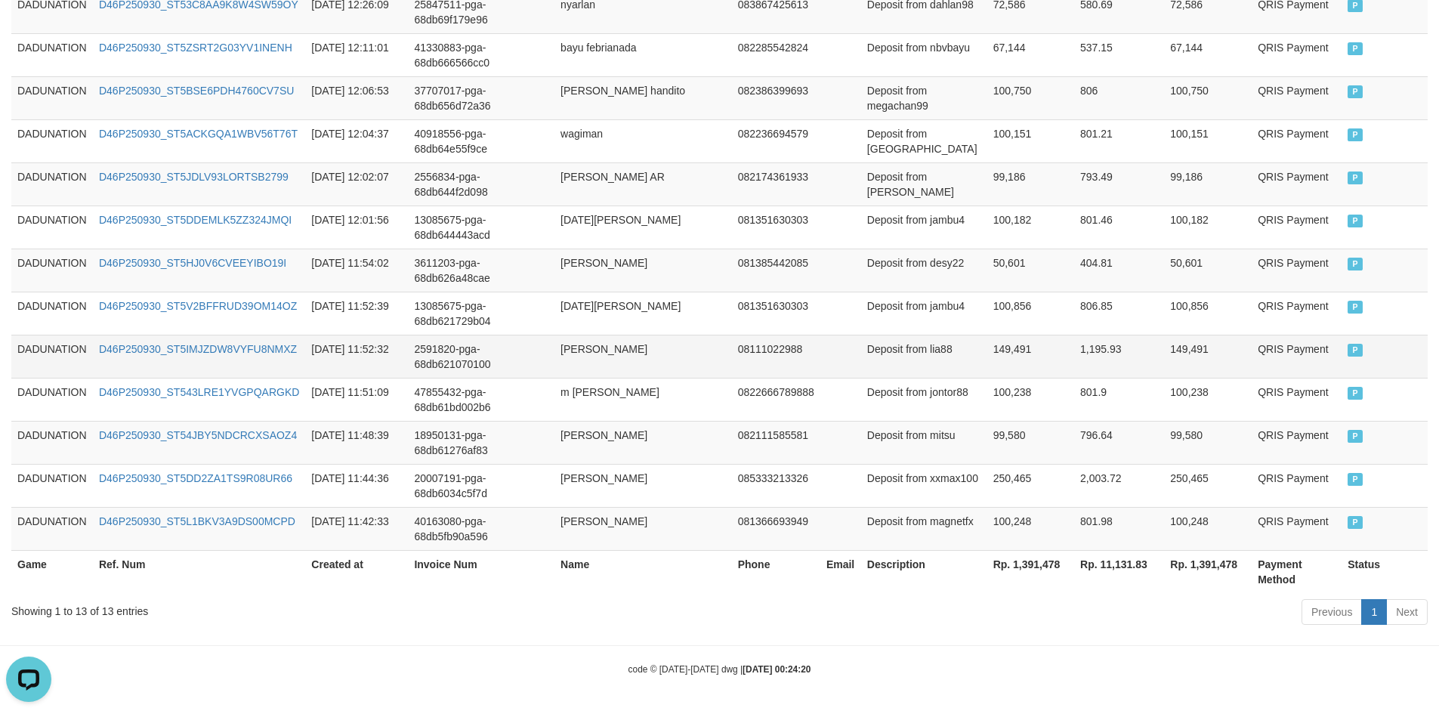
click at [552, 351] on td "2591820-pga-68db621070100" at bounding box center [481, 356] width 147 height 43
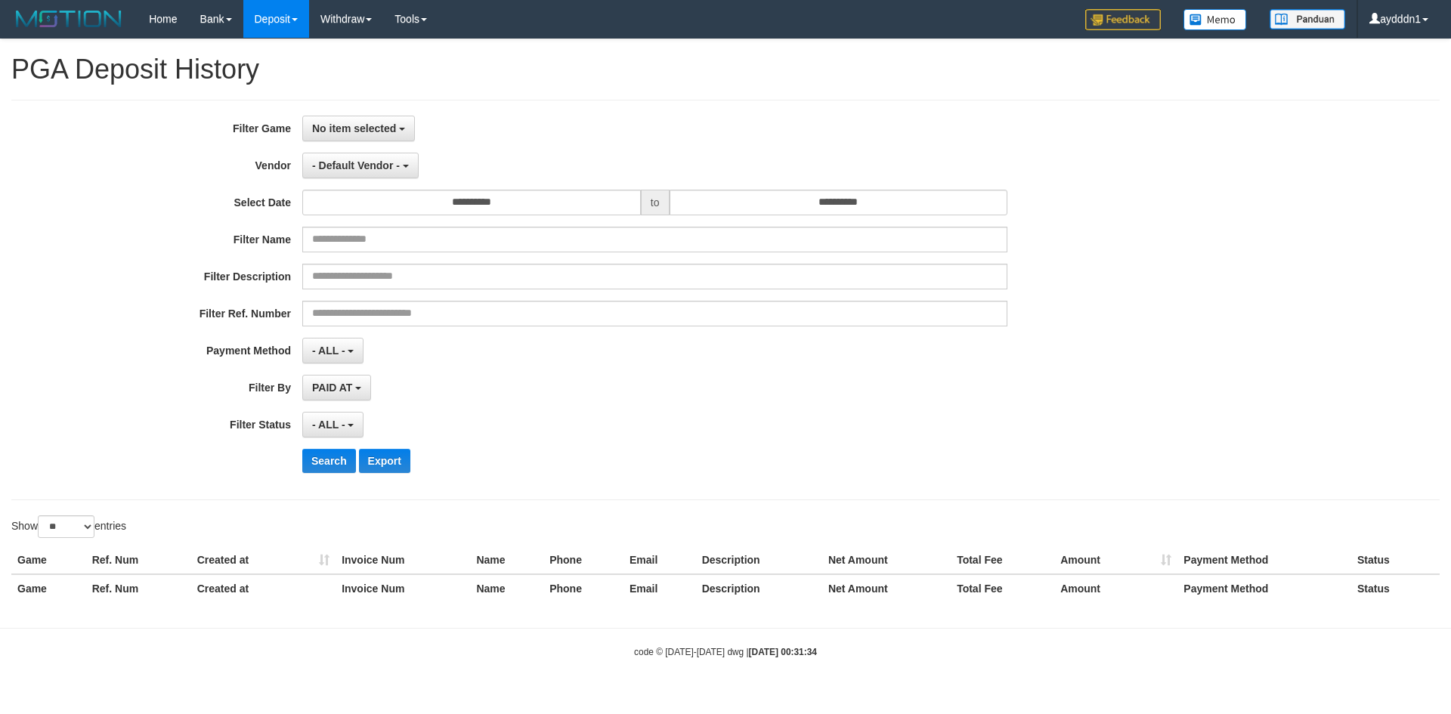
select select
select select "**"
click at [332, 398] on button "PAID AT" at bounding box center [336, 388] width 69 height 26
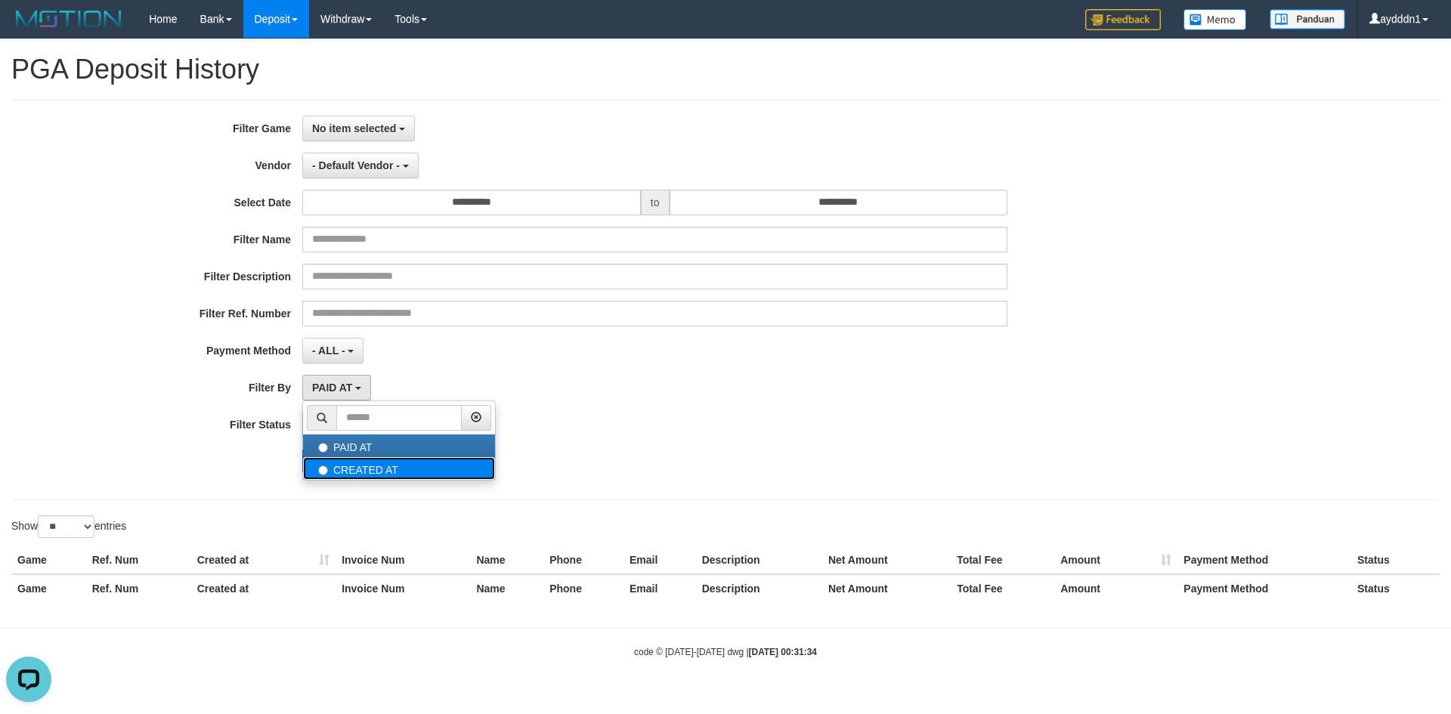
click at [329, 465] on label "CREATED AT" at bounding box center [399, 468] width 192 height 23
select select "*"
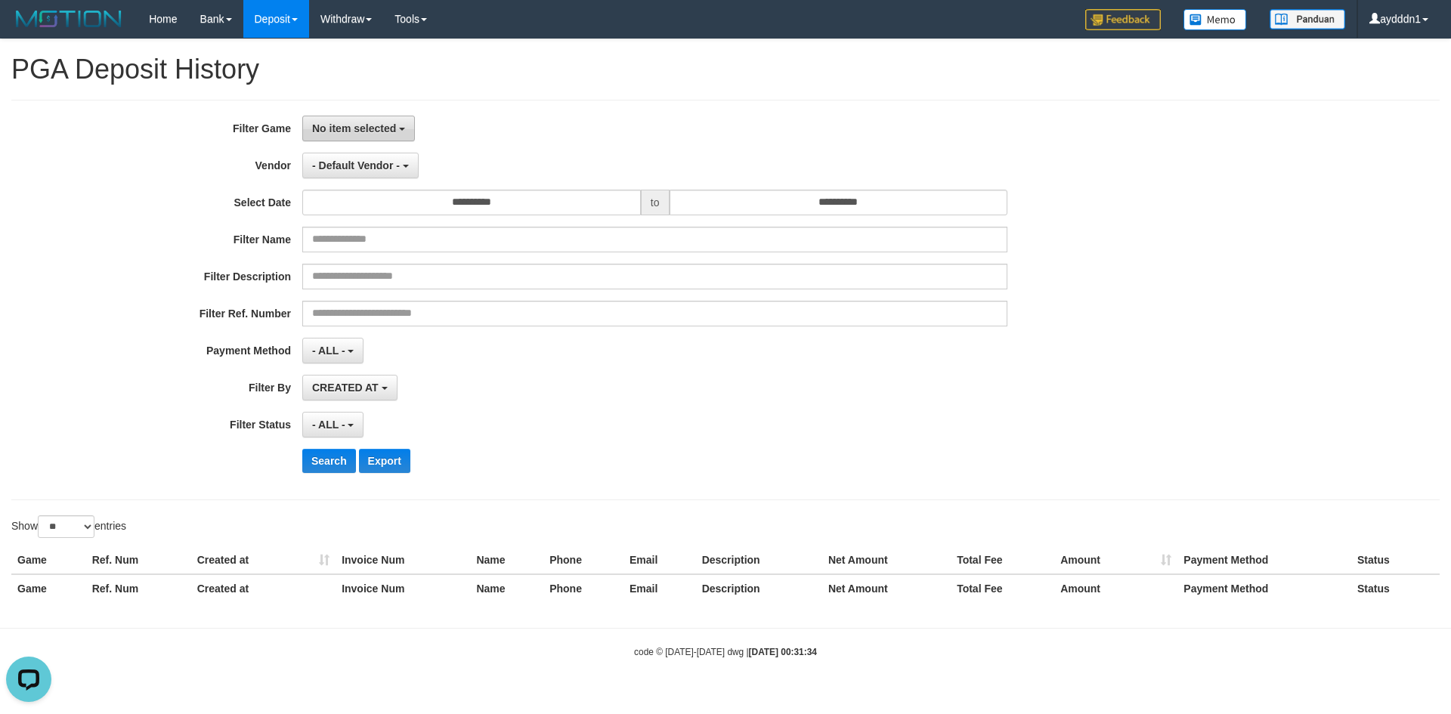
click at [351, 128] on span "No item selected" at bounding box center [354, 128] width 84 height 12
drag, startPoint x: 393, startPoint y: 204, endPoint x: 391, endPoint y: 196, distance: 7.7
click at [393, 204] on label "[ISPORT] DADUNATION" at bounding box center [399, 206] width 192 height 23
select select "***"
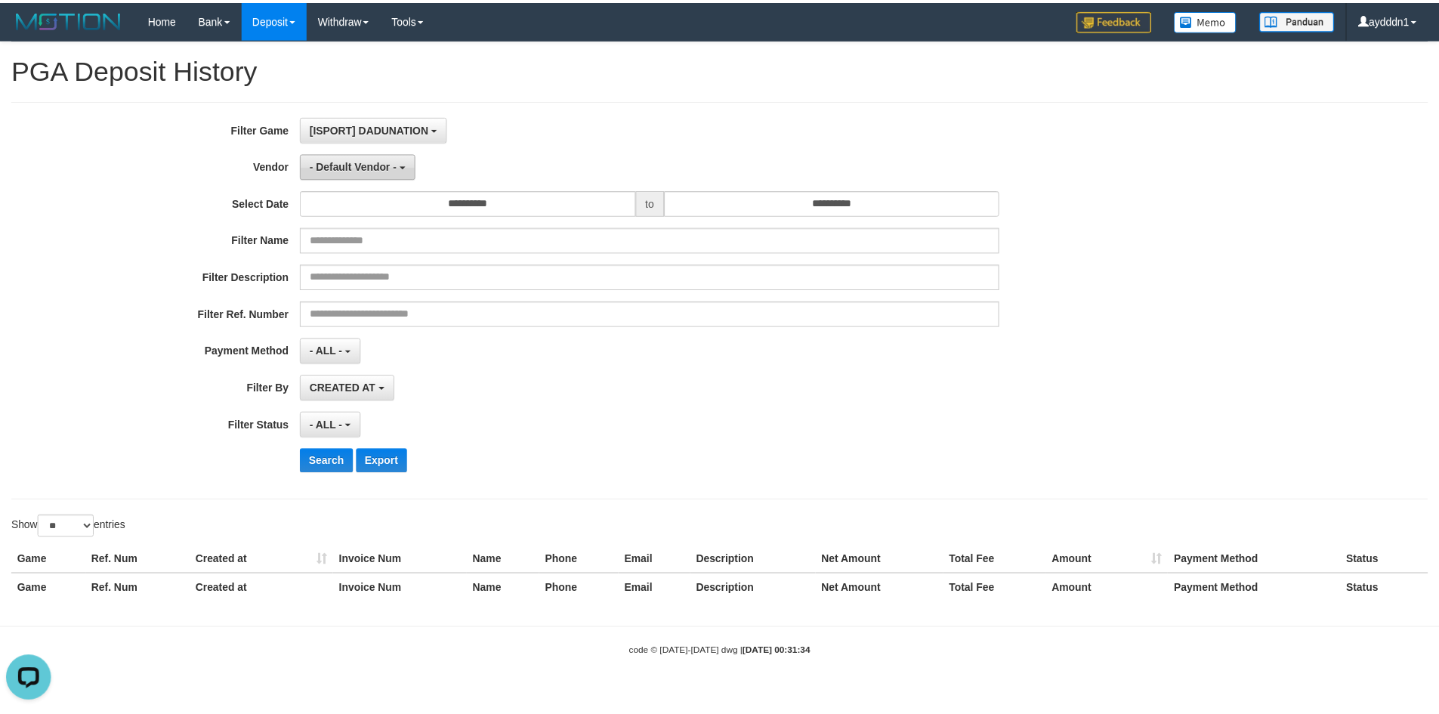
scroll to position [14, 0]
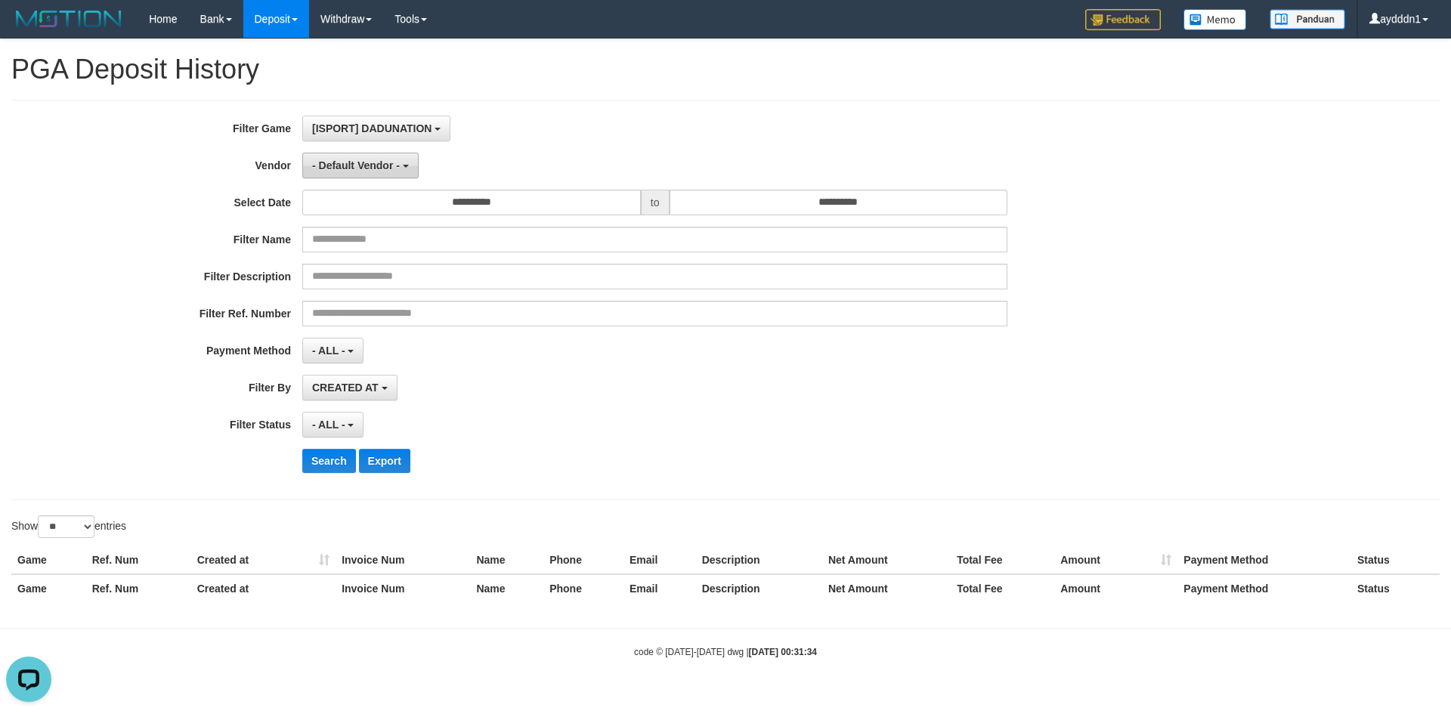
click at [380, 167] on span "- Default Vendor -" at bounding box center [356, 165] width 88 height 12
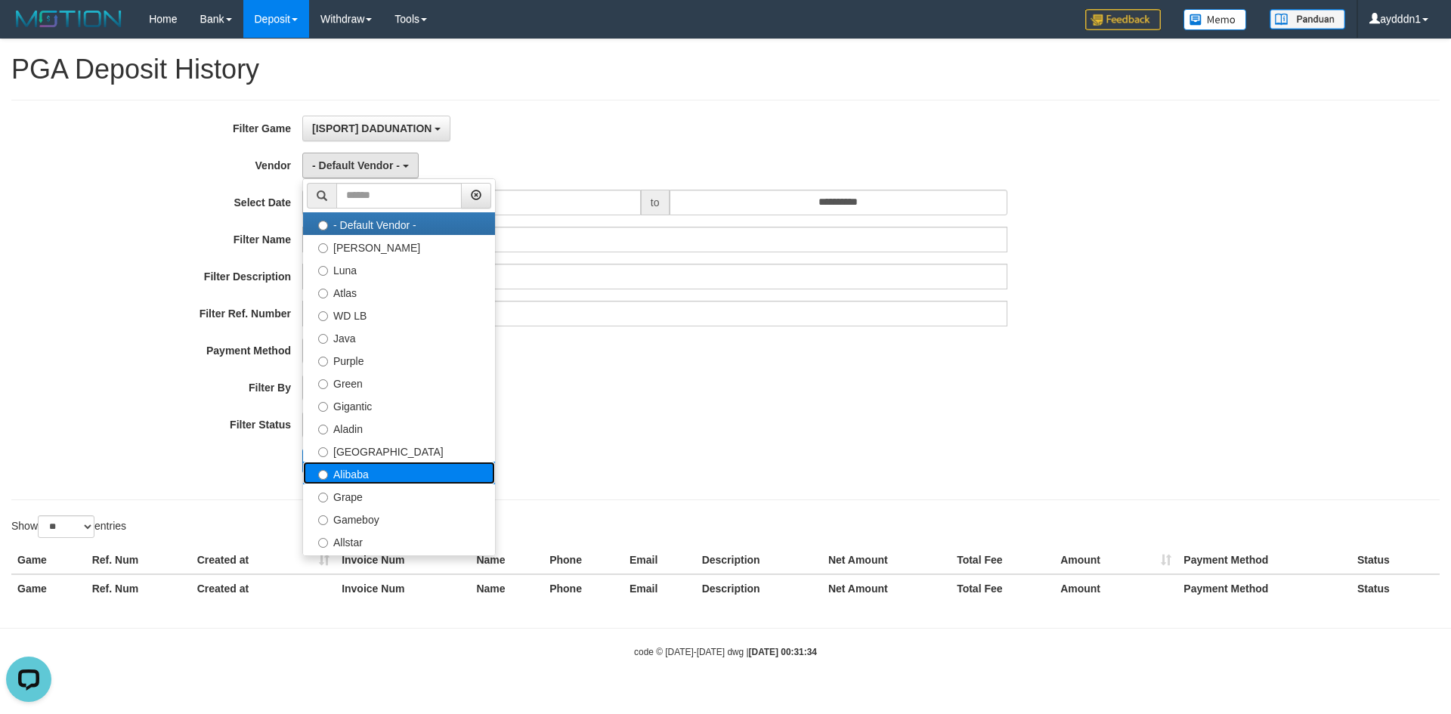
click at [358, 473] on label "Alibaba" at bounding box center [399, 473] width 192 height 23
select select "**********"
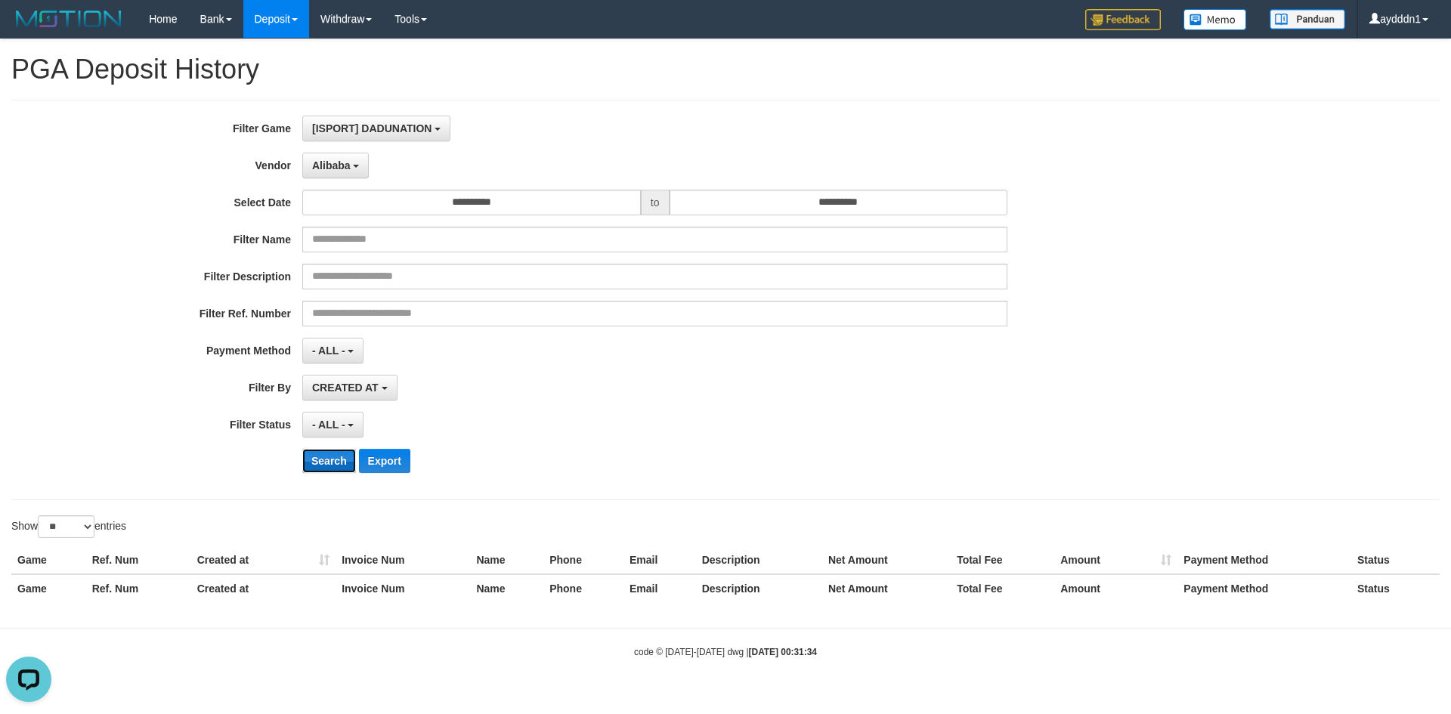
click at [316, 458] on button "Search" at bounding box center [329, 461] width 54 height 24
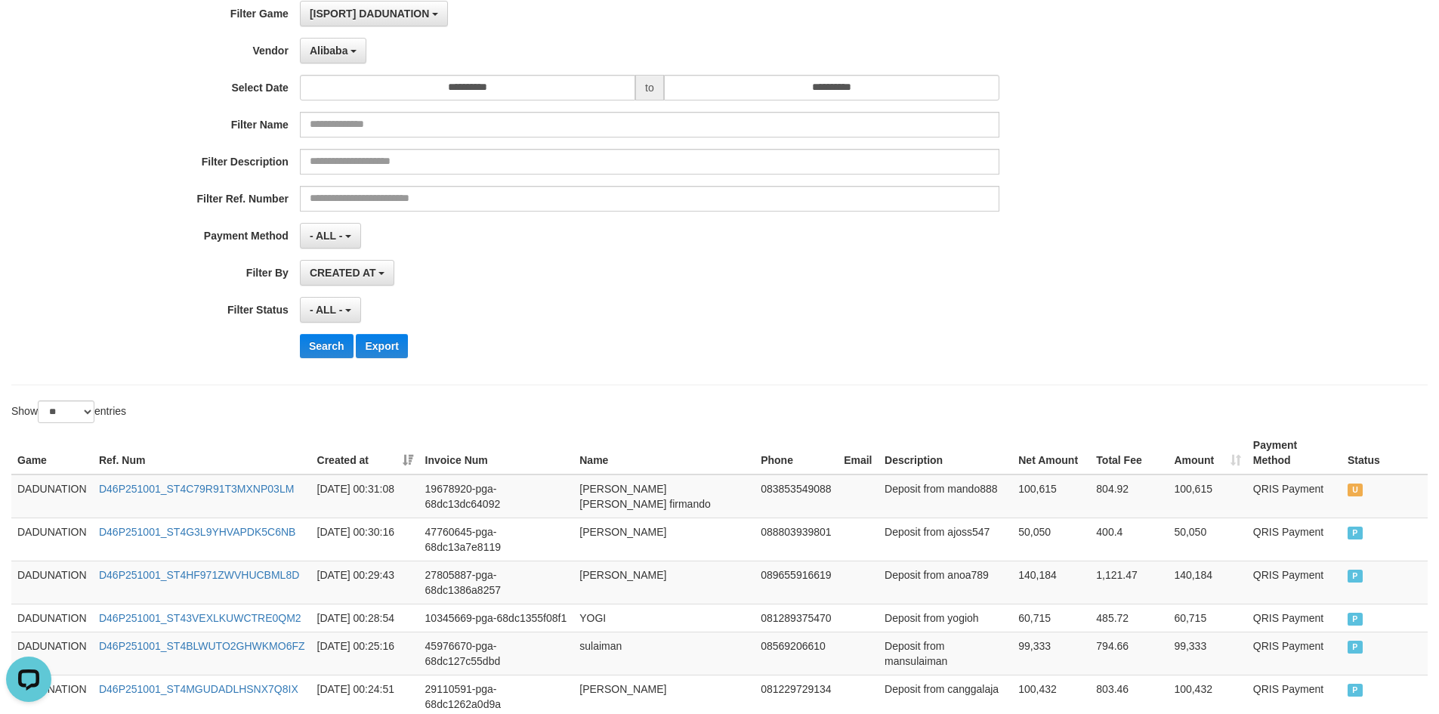
scroll to position [0, 0]
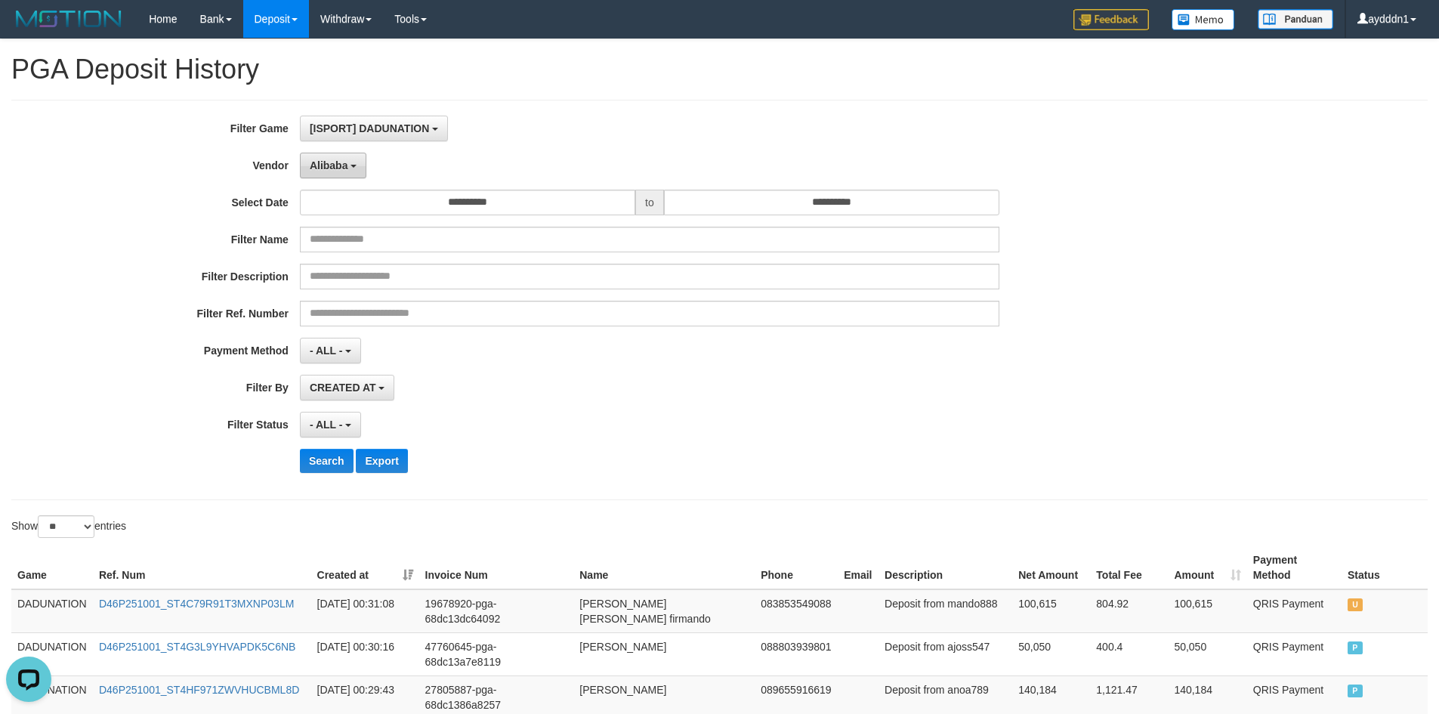
click at [337, 165] on span "Alibaba" at bounding box center [329, 165] width 39 height 12
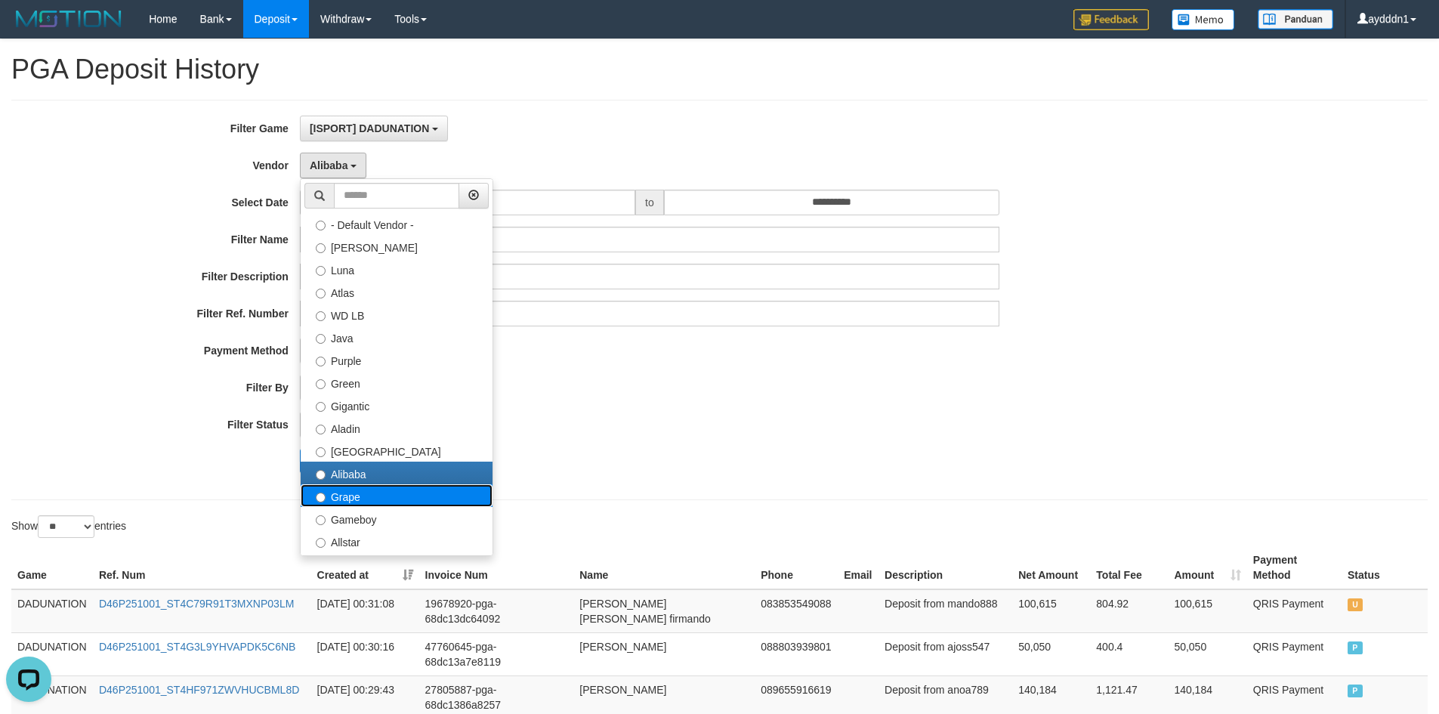
click at [351, 502] on label "Grape" at bounding box center [397, 495] width 192 height 23
select select "**********"
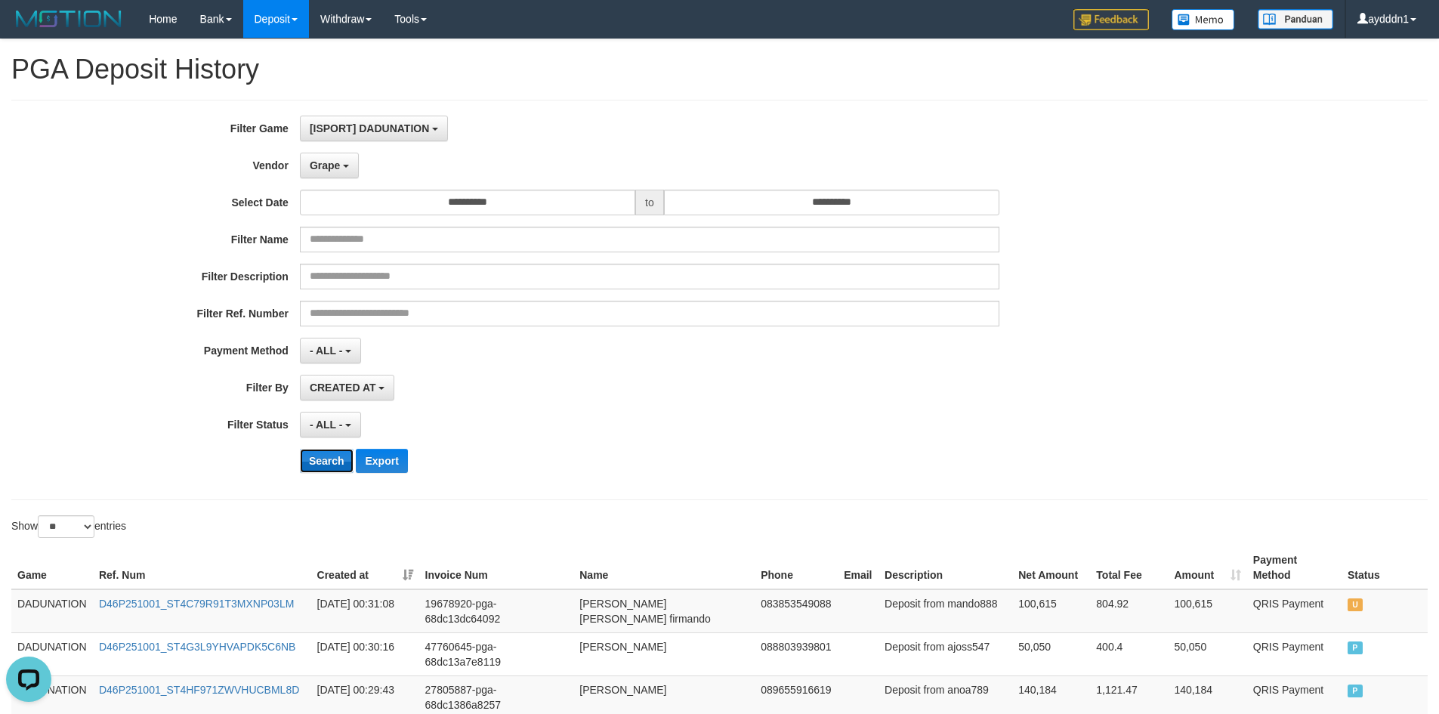
click at [331, 460] on button "Search" at bounding box center [327, 461] width 54 height 24
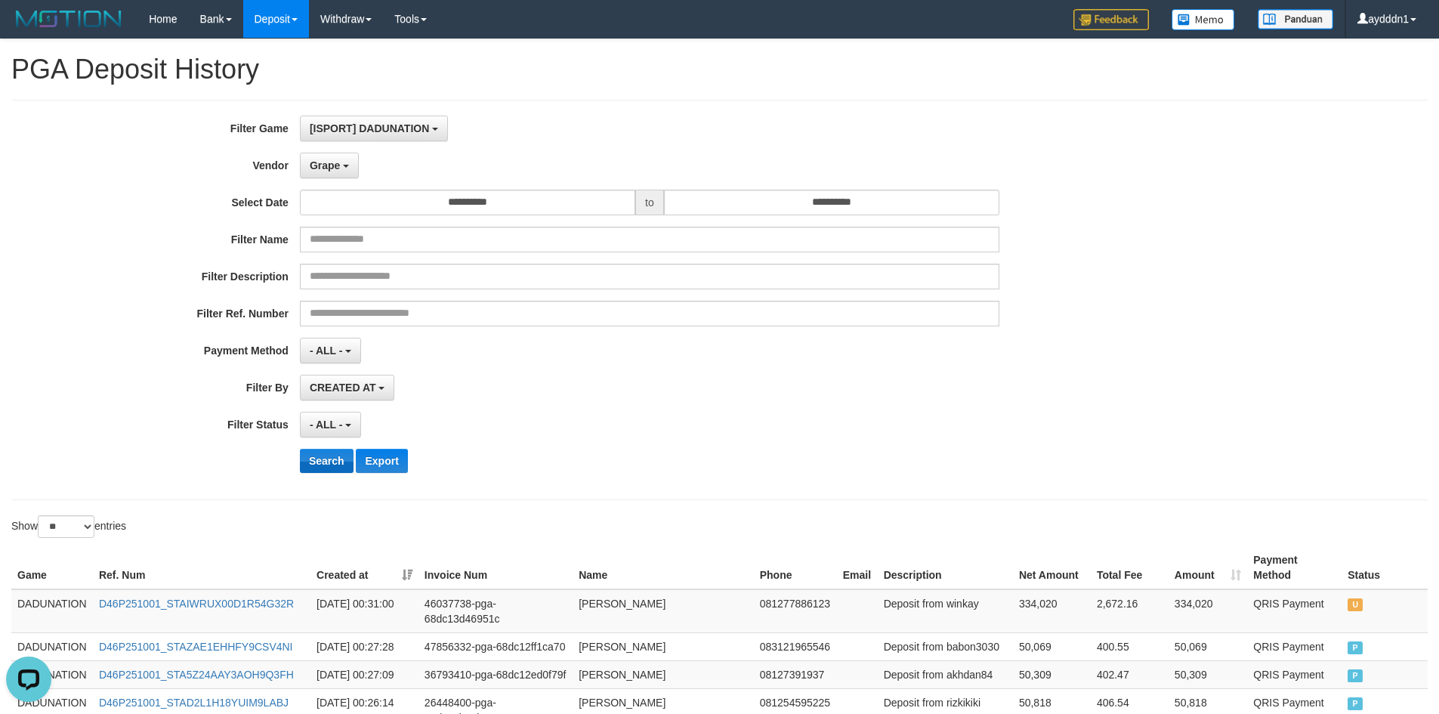
scroll to position [901, 0]
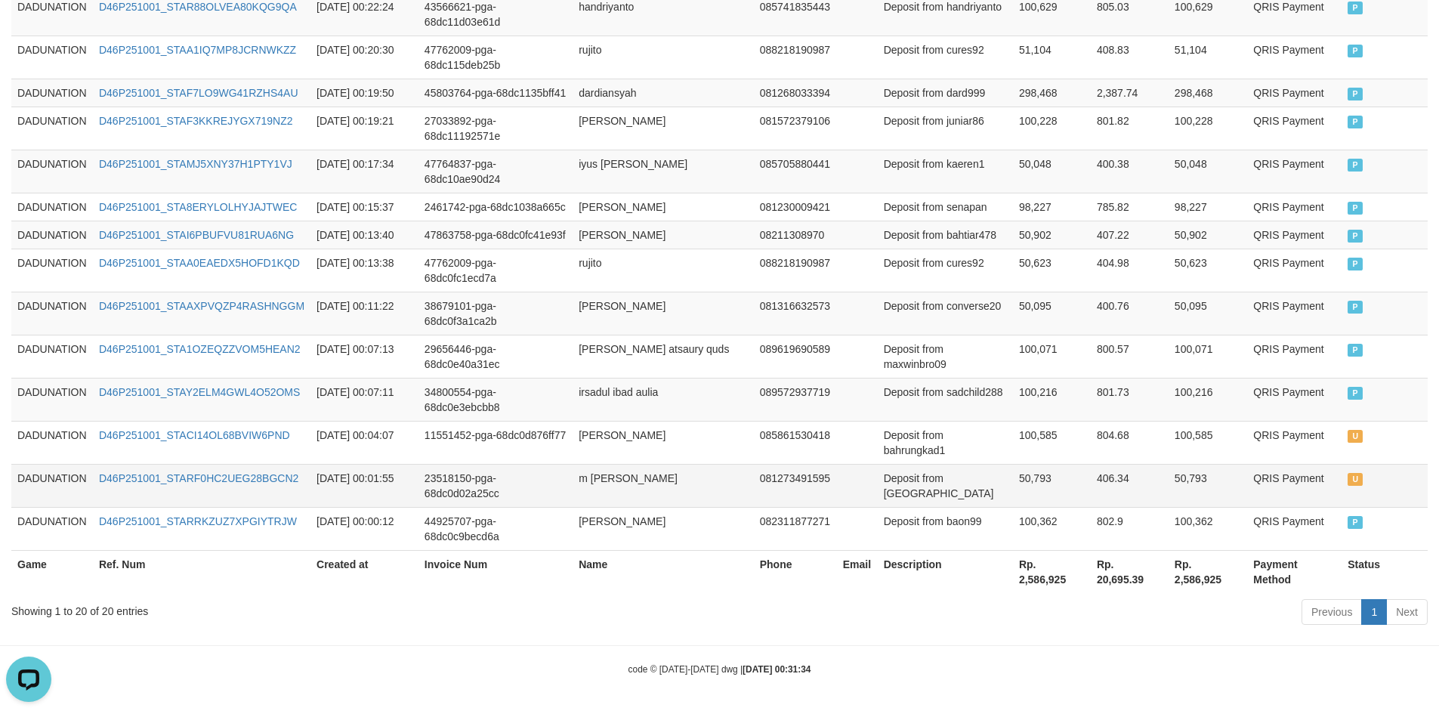
click at [109, 488] on td "D46P251001_STARF0HC2UEG28BGCN2" at bounding box center [202, 485] width 218 height 43
copy link "D46P251001_STARF0HC2UEG28BGCN2"
